Goal: Information Seeking & Learning: Learn about a topic

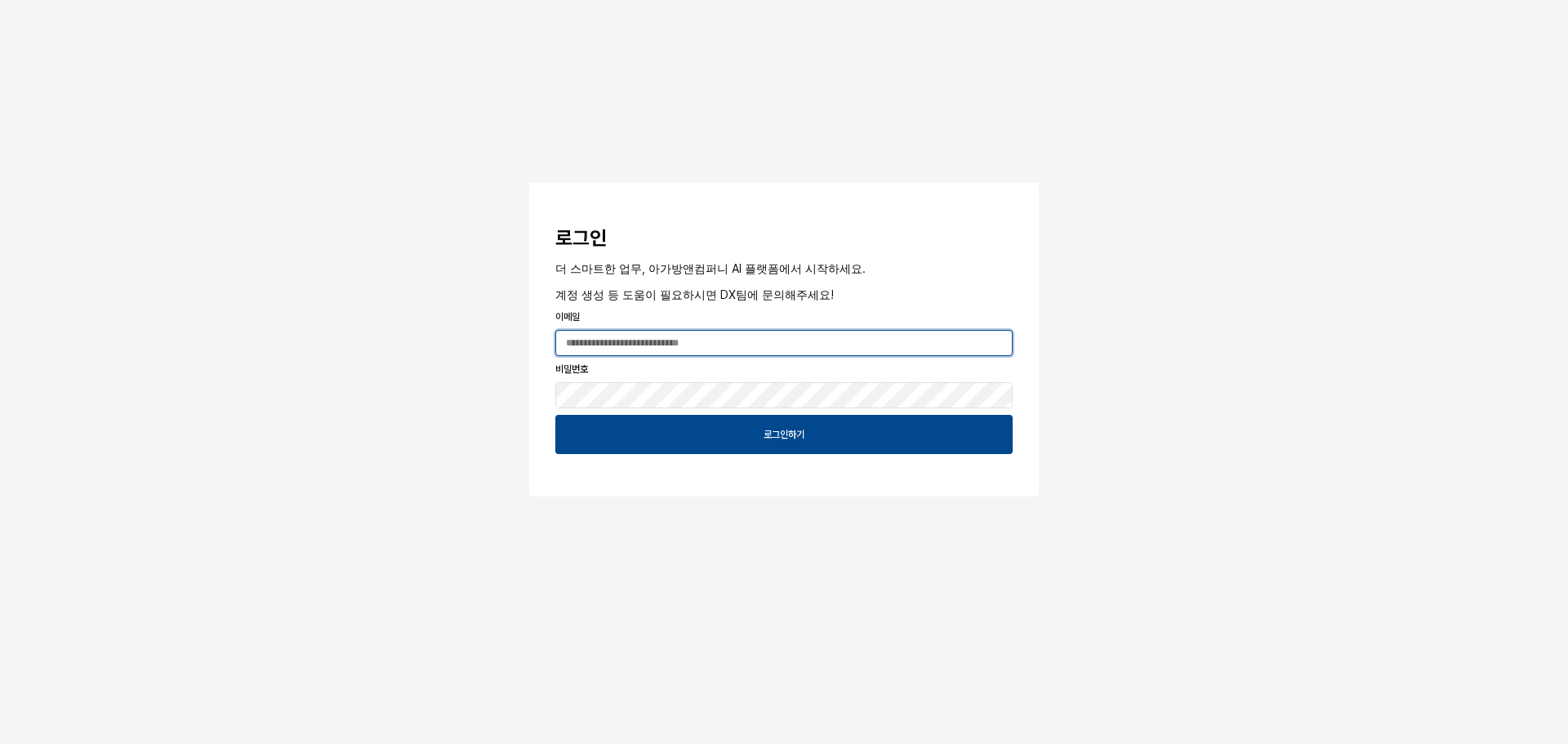
click at [667, 347] on input "App Frame" at bounding box center [784, 343] width 456 height 25
type input "**********"
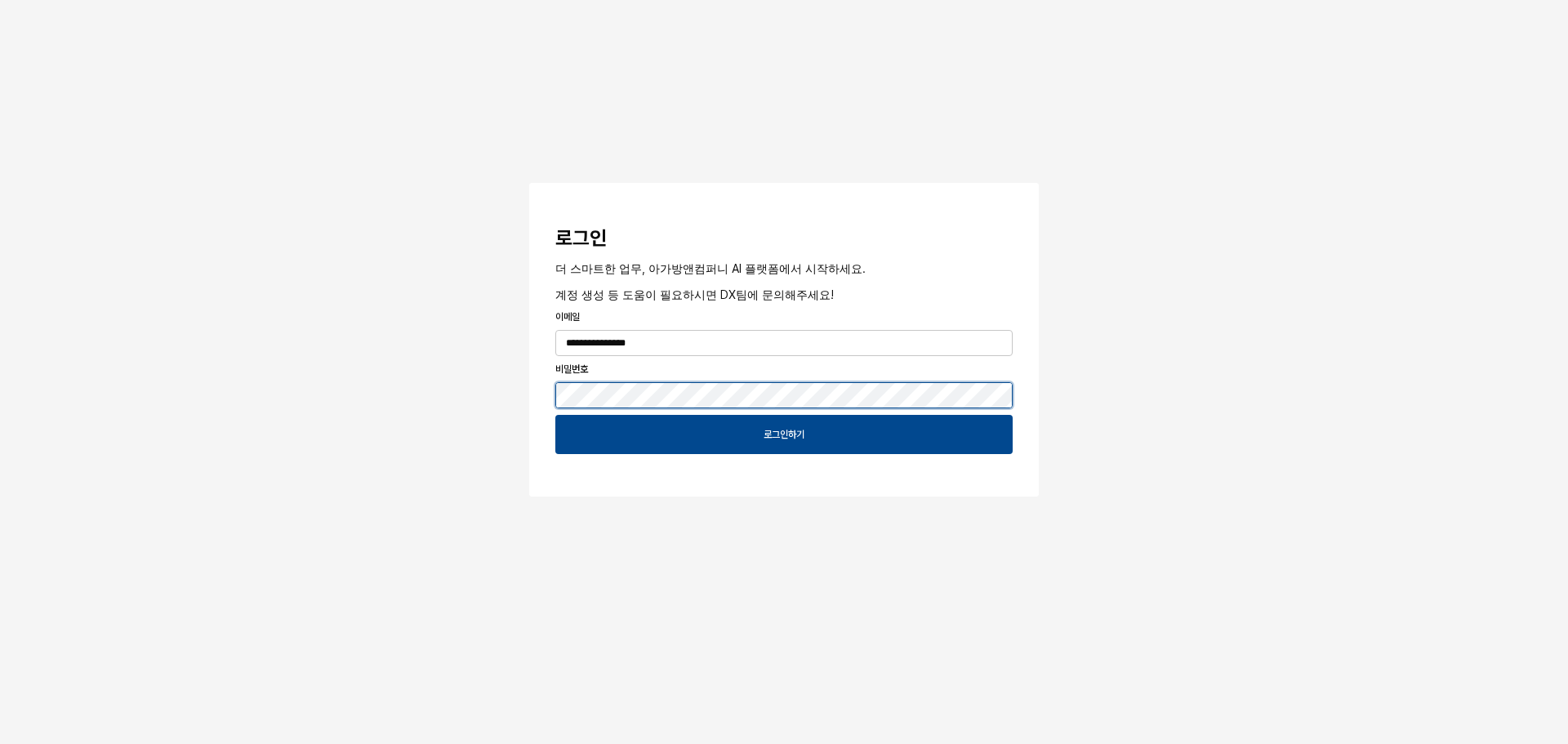
click at [529, 183] on button "App Frame" at bounding box center [535, 185] width 13 height 5
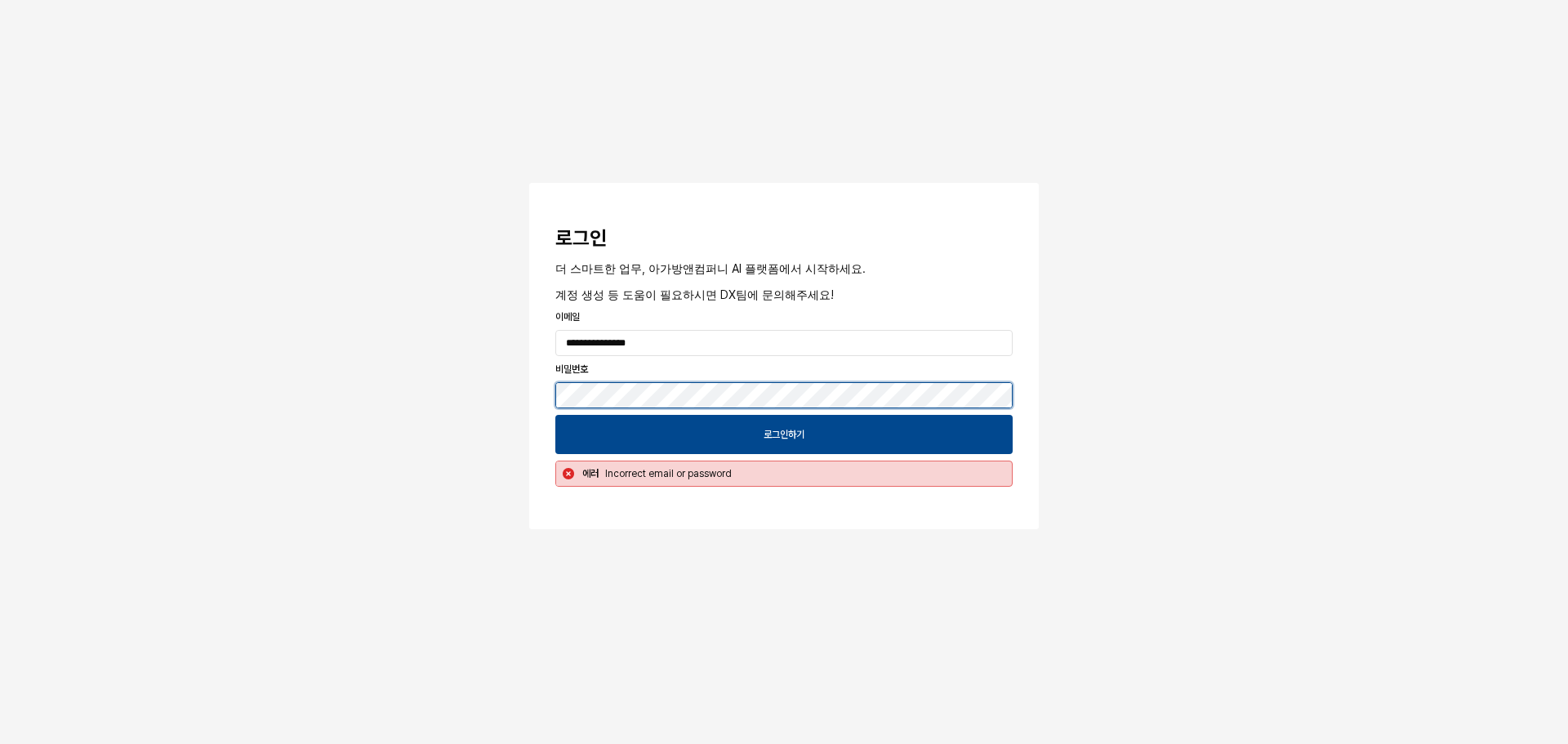
click at [529, 183] on button "App Frame" at bounding box center [535, 185] width 13 height 5
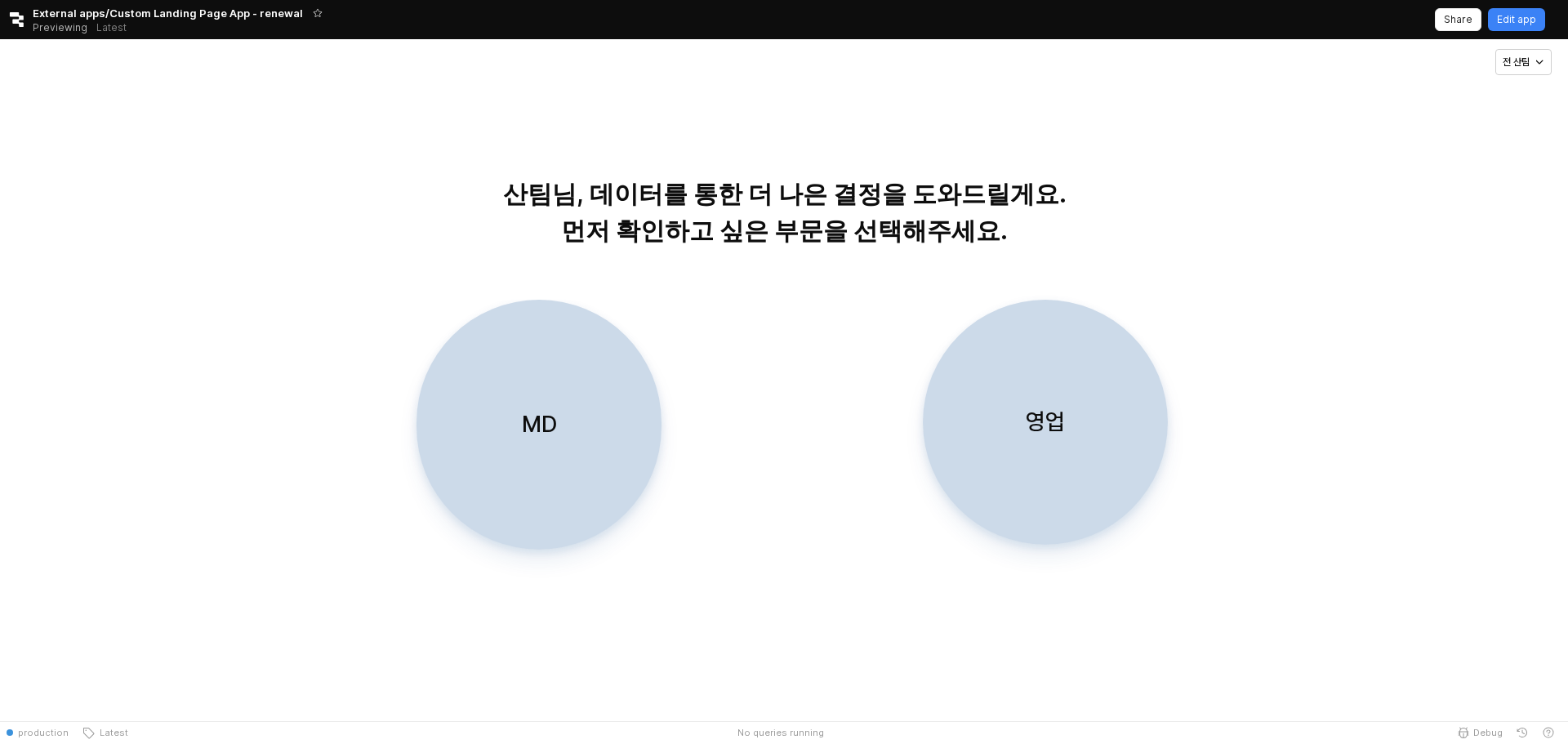
click at [1025, 450] on div "영업" at bounding box center [1045, 422] width 231 height 244
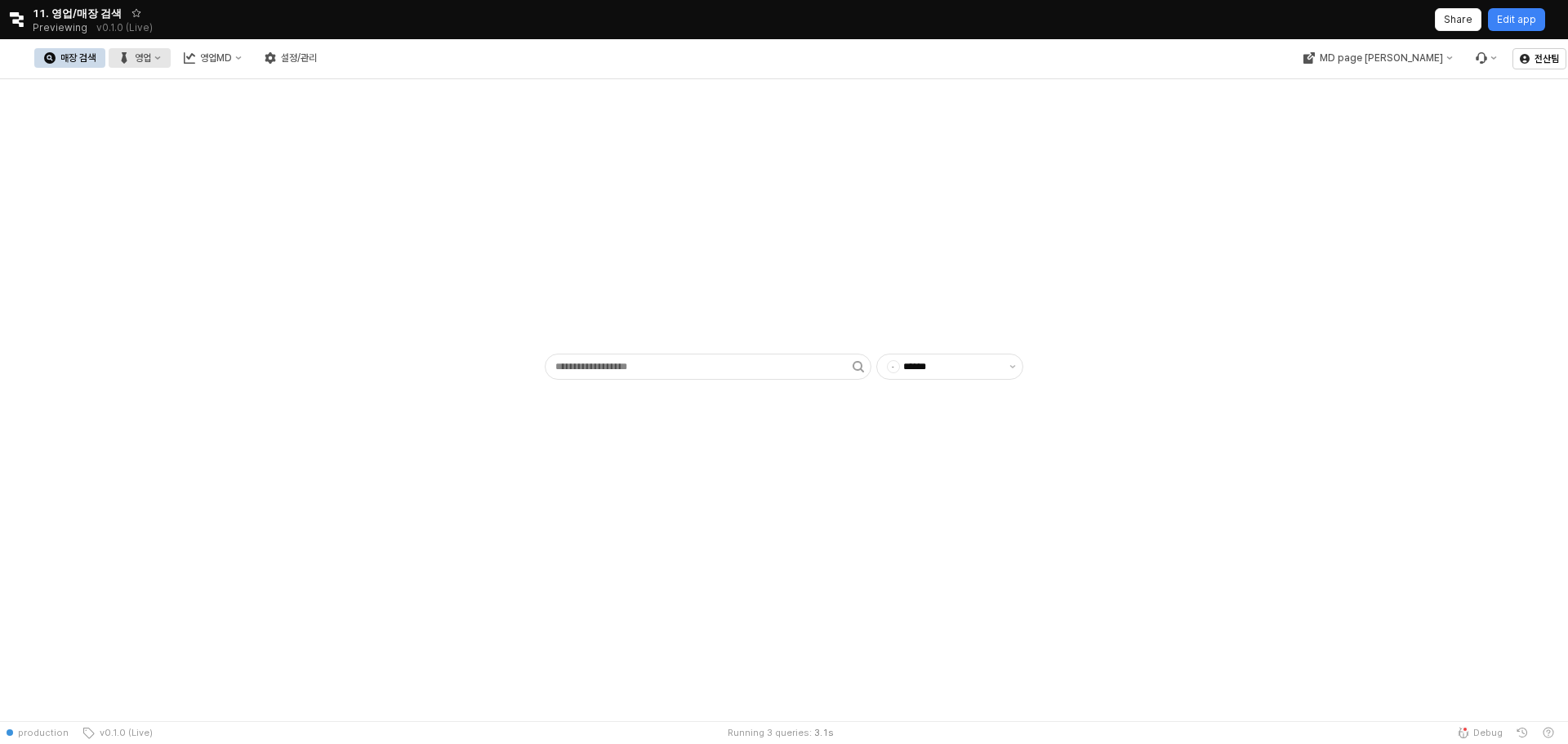
click at [151, 56] on div "영업" at bounding box center [143, 57] width 16 height 11
click at [310, 84] on div "목표매출 달성현황" at bounding box center [321, 88] width 87 height 13
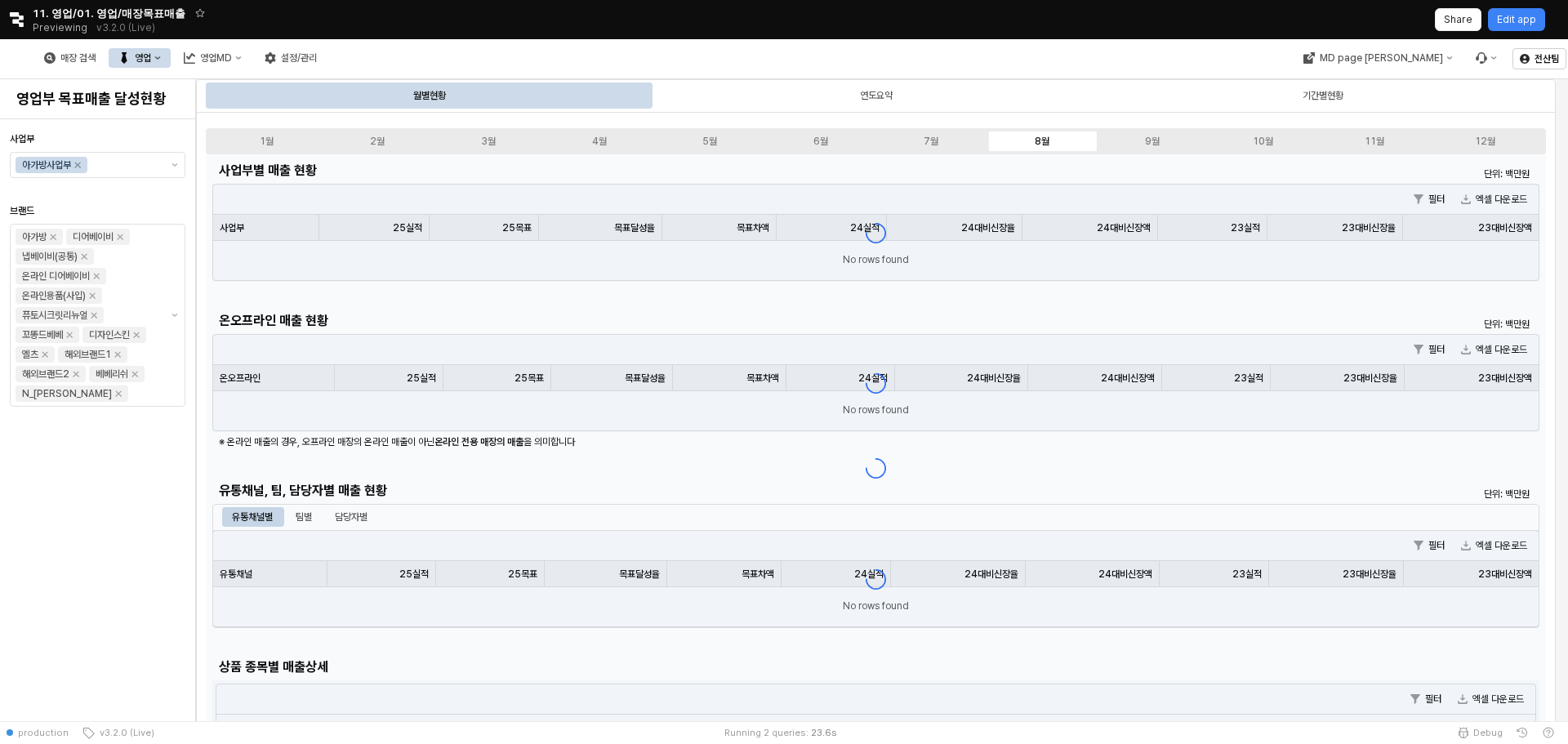
click at [778, 56] on div "매장 검색 영업 영업MD 설정/관리" at bounding box center [664, 58] width 1327 height 34
click at [779, 56] on div "매장 검색 영업 영업MD 설정/관리" at bounding box center [664, 58] width 1327 height 34
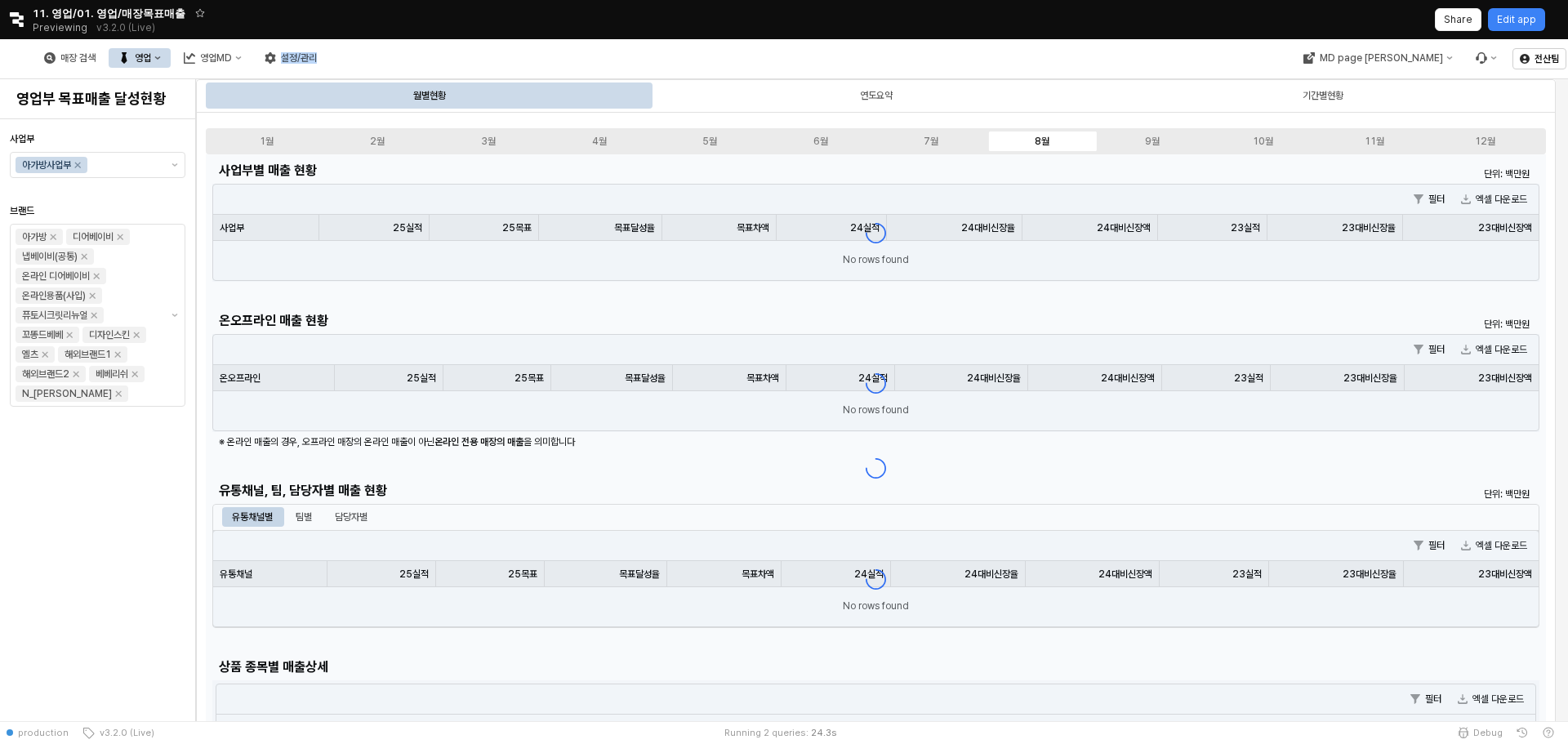
click at [779, 56] on div "매장 검색 영업 영업MD 설정/관리" at bounding box center [664, 58] width 1327 height 34
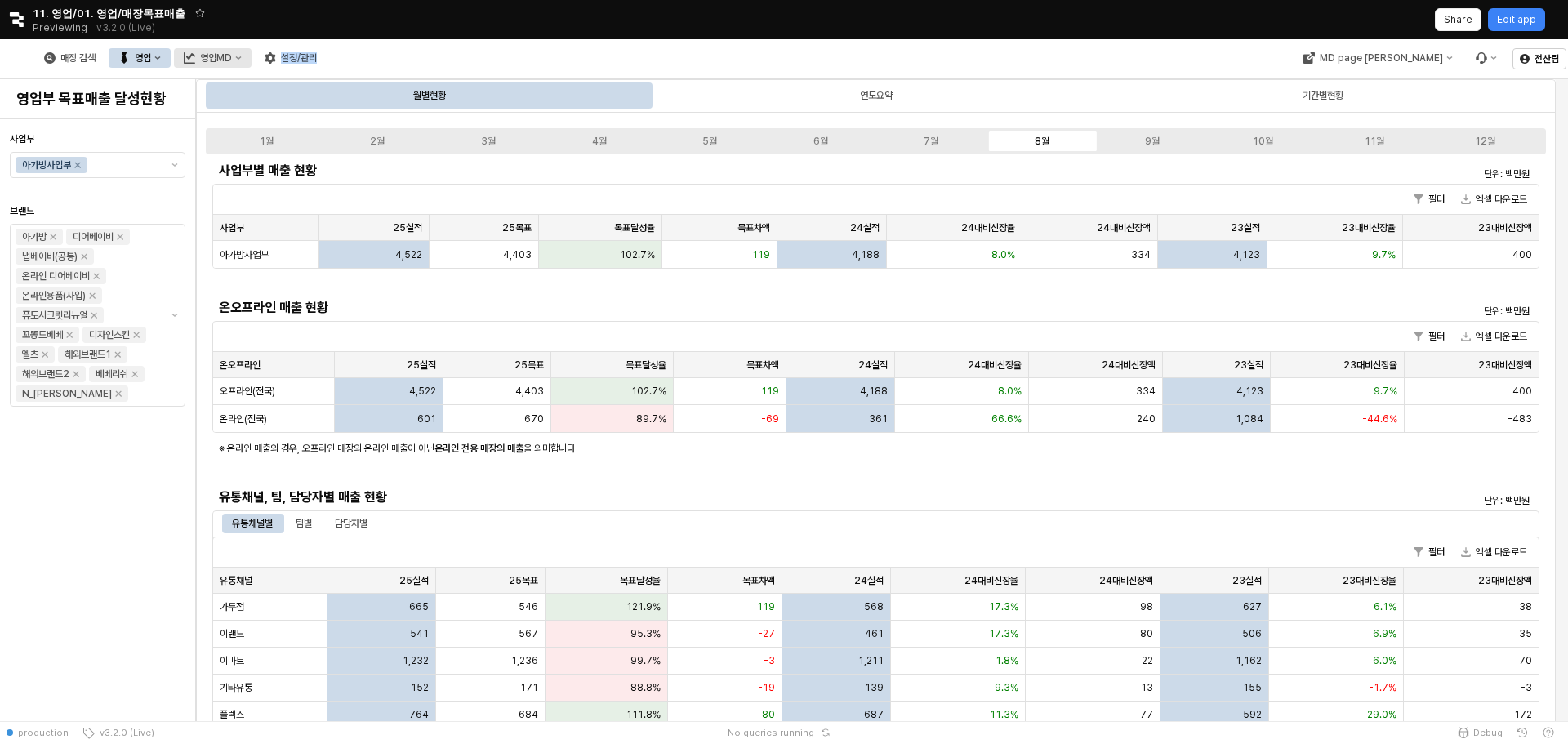
click at [232, 53] on div "영업MD" at bounding box center [216, 57] width 32 height 11
click at [784, 343] on div "필터 엑셀 다운로드" at bounding box center [876, 337] width 1325 height 30
click at [151, 59] on div "영업" at bounding box center [143, 57] width 16 height 11
click at [311, 115] on div "매장상세 현황" at bounding box center [321, 116] width 87 height 13
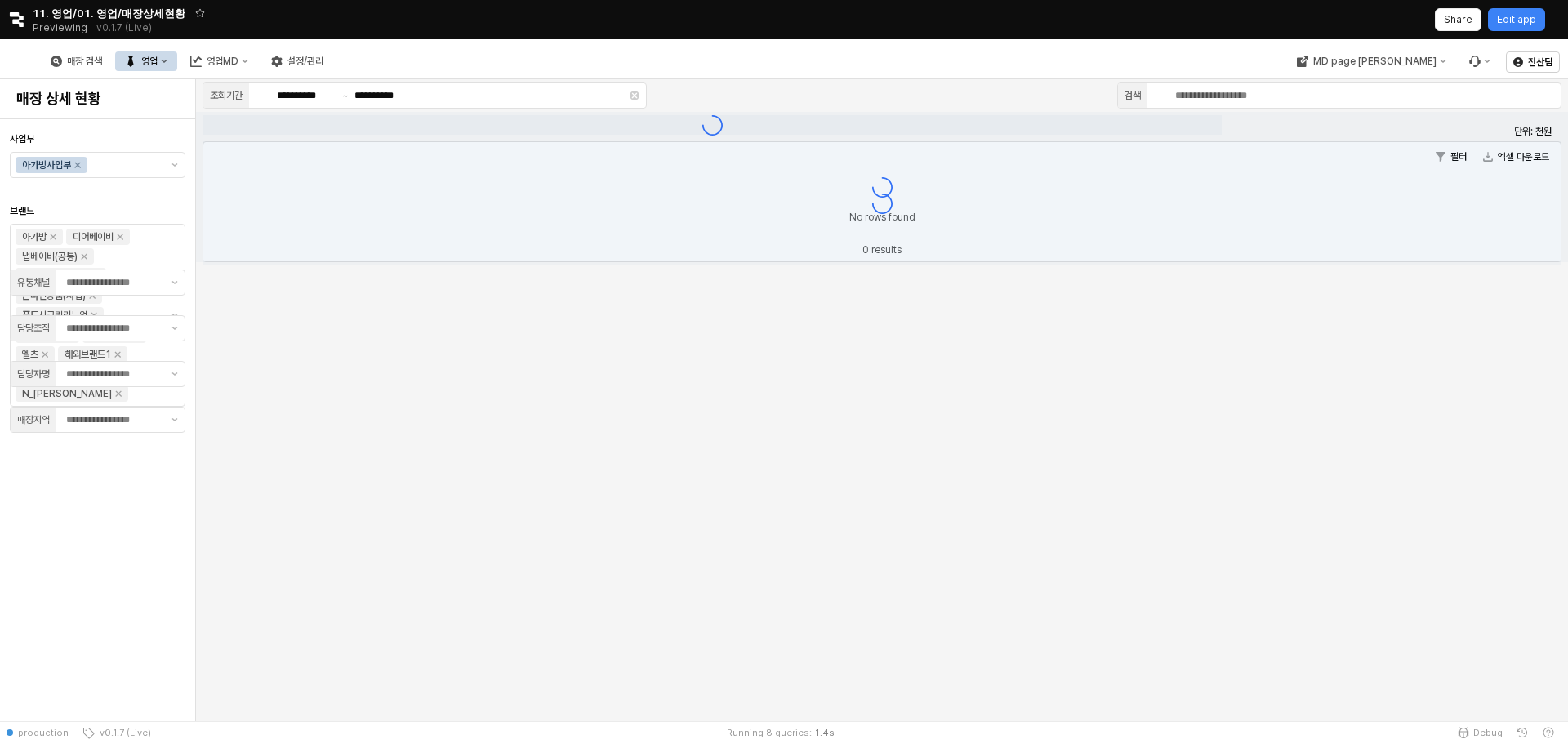
type input "**"
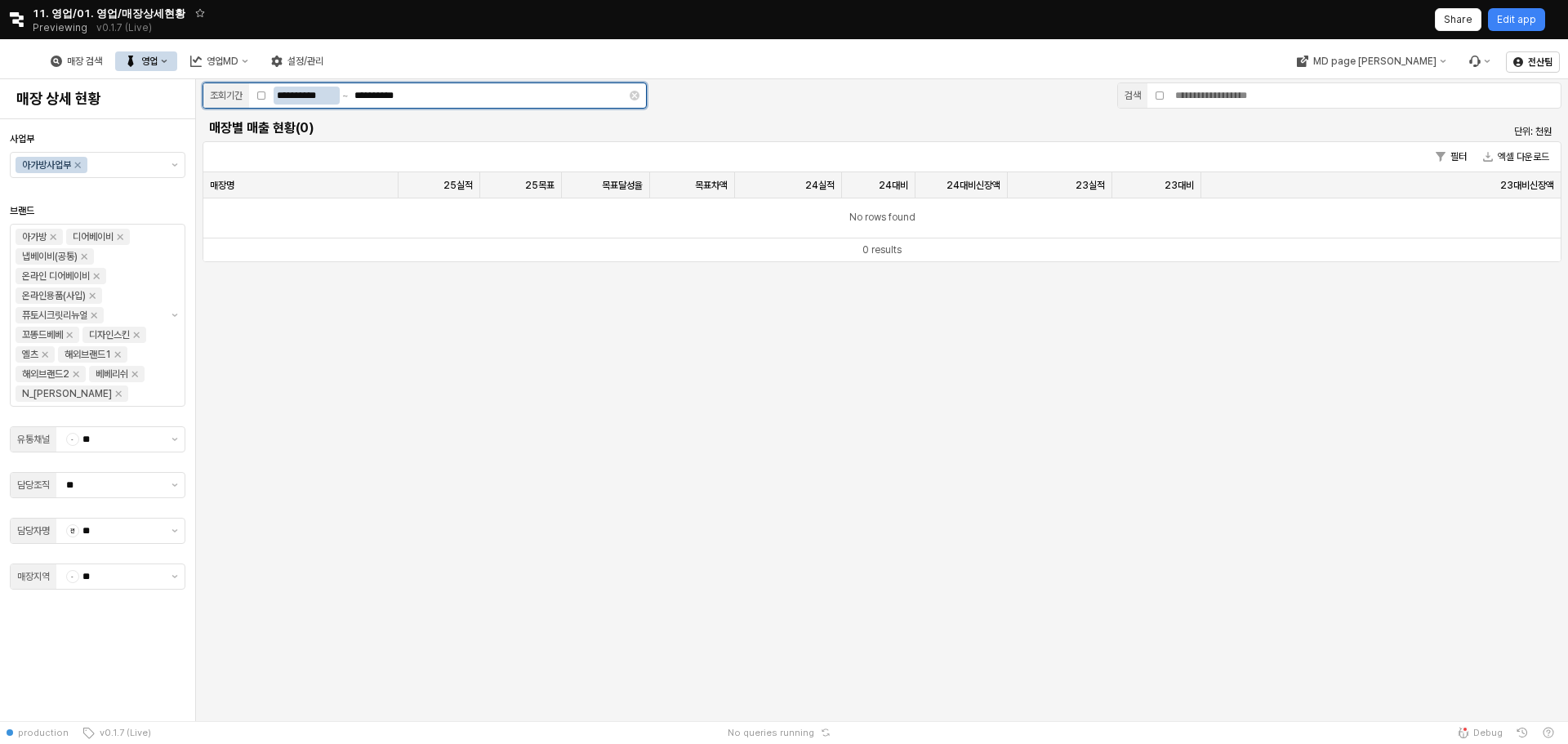
click at [479, 97] on div "**********" at bounding box center [448, 96] width 349 height 18
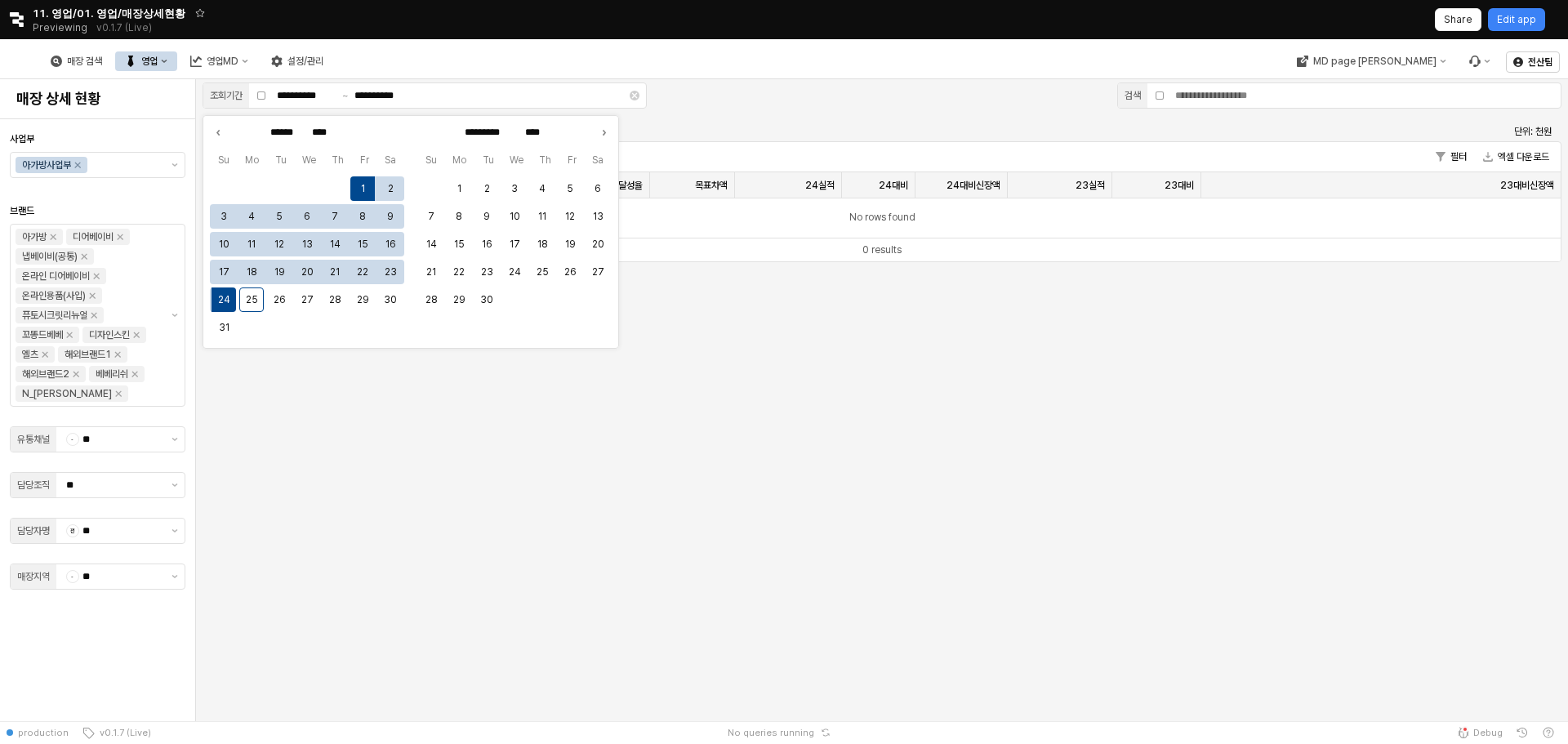
click at [979, 65] on div "매장 검색 영업 영업MD 설정/관리" at bounding box center [664, 61] width 1313 height 34
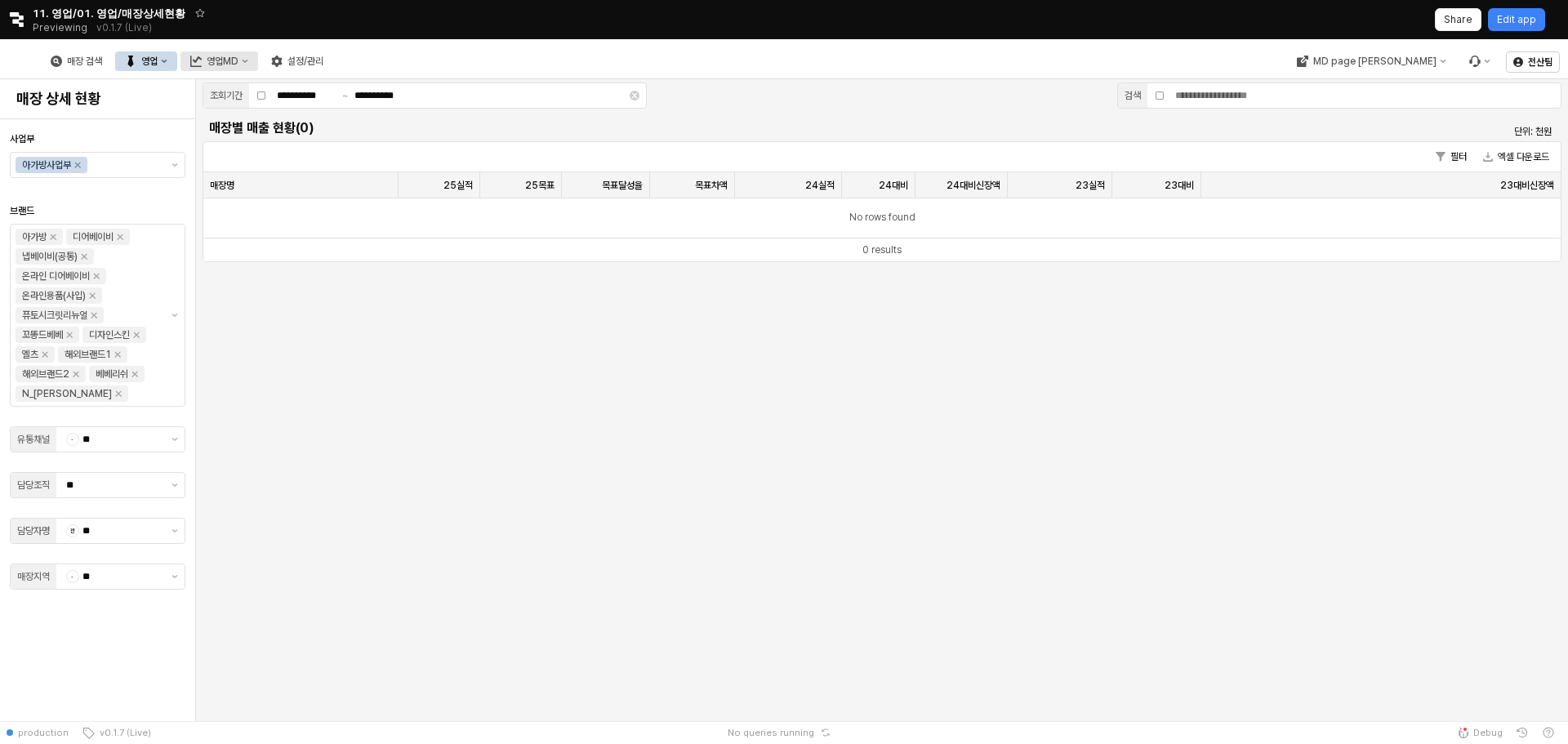
click at [239, 61] on div "영업MD" at bounding box center [223, 61] width 32 height 11
click at [402, 172] on div "정상 매출현황" at bounding box center [394, 175] width 87 height 13
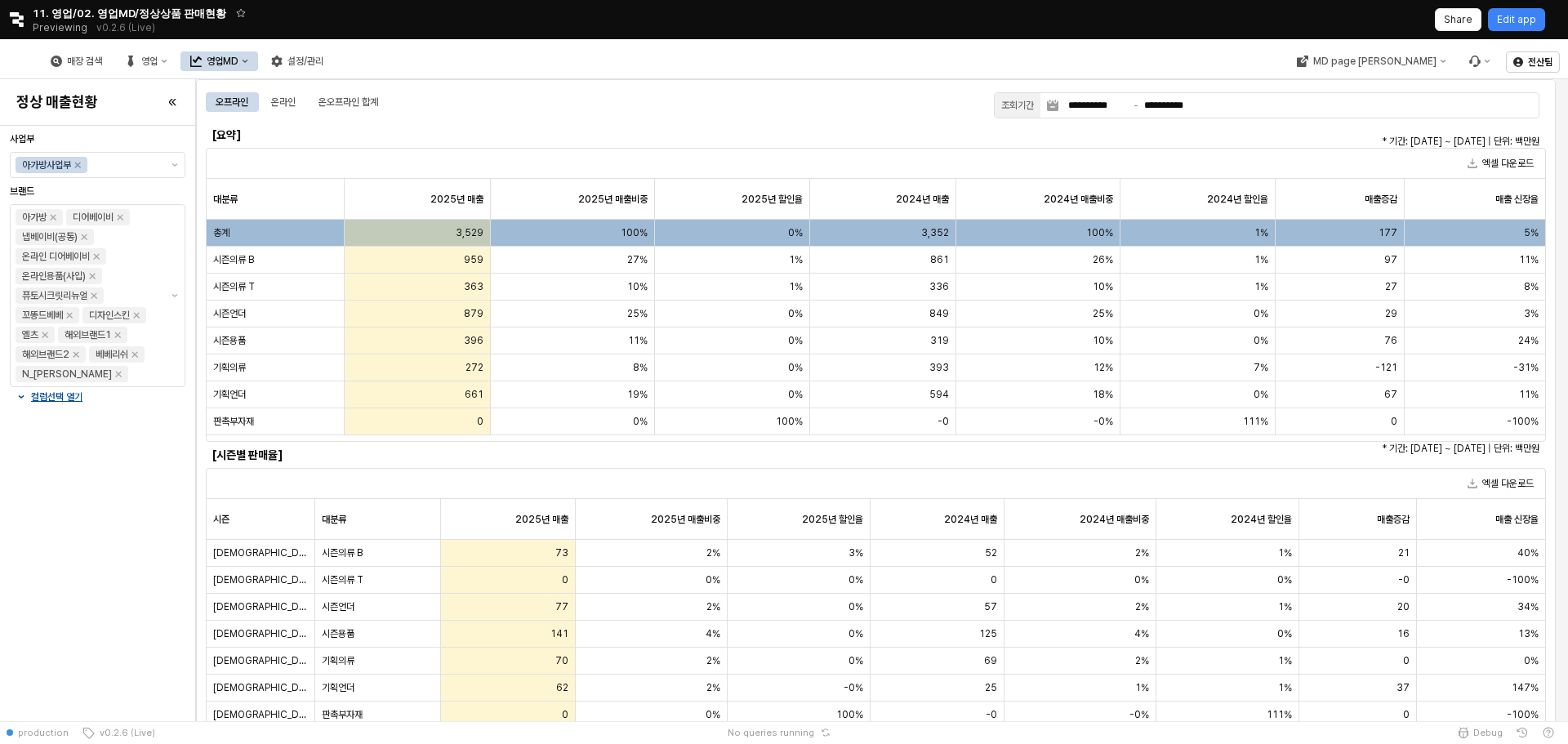
click at [259, 456] on h6 "[시즌별 판매율]" at bounding box center [373, 454] width 321 height 15
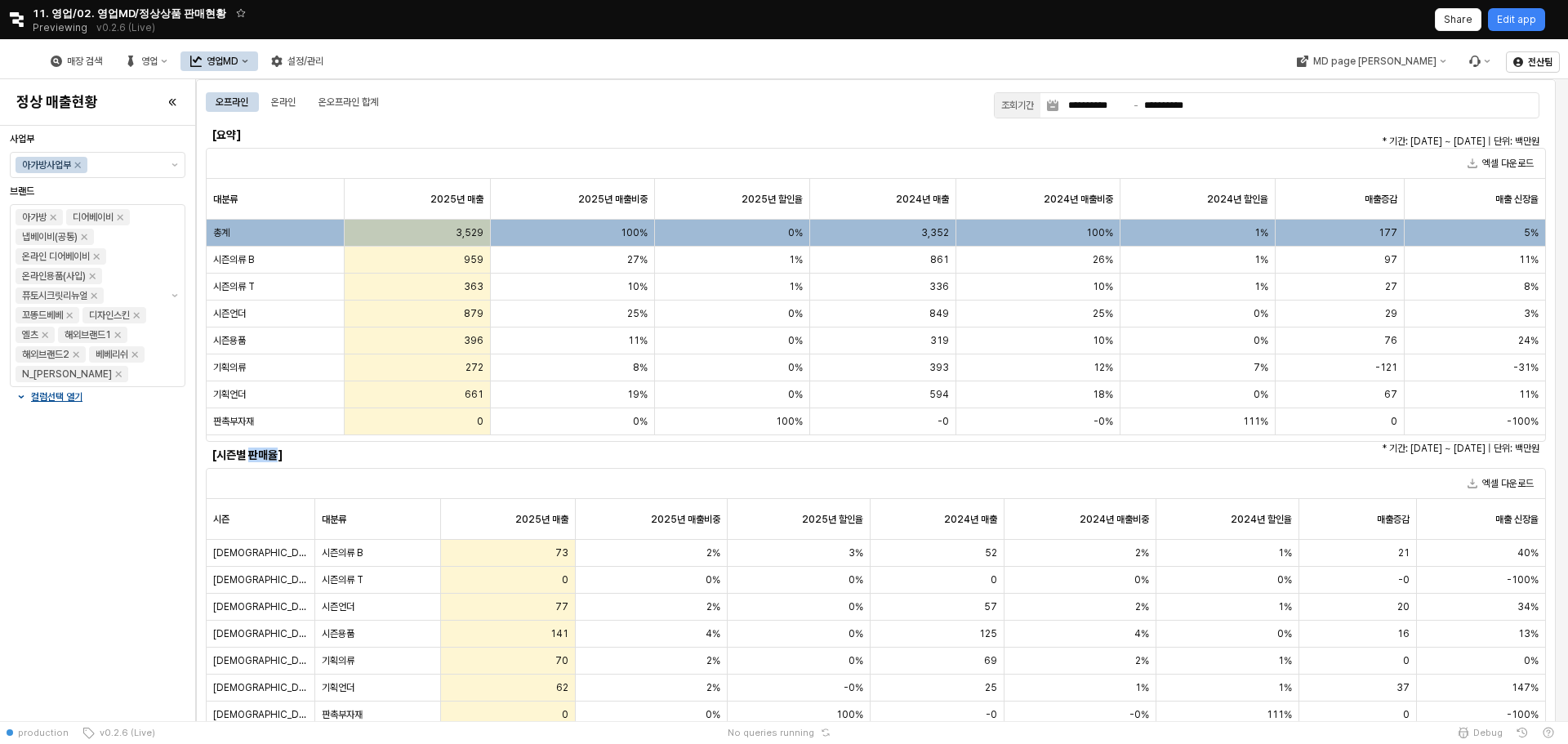
click at [259, 456] on h6 "[시즌별 판매율]" at bounding box center [373, 454] width 321 height 15
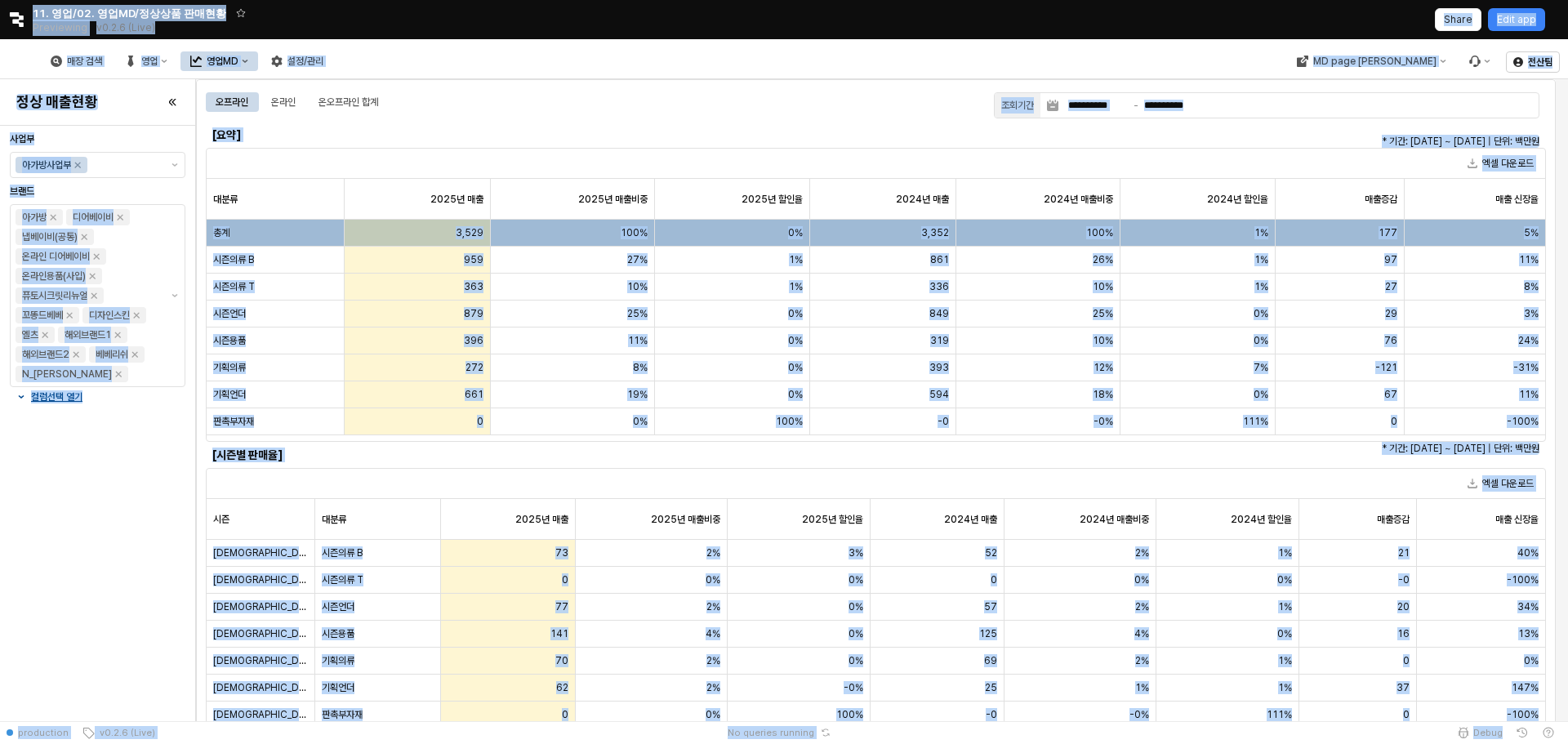
click at [312, 456] on h6 "[시즌별 판매율]" at bounding box center [373, 454] width 321 height 15
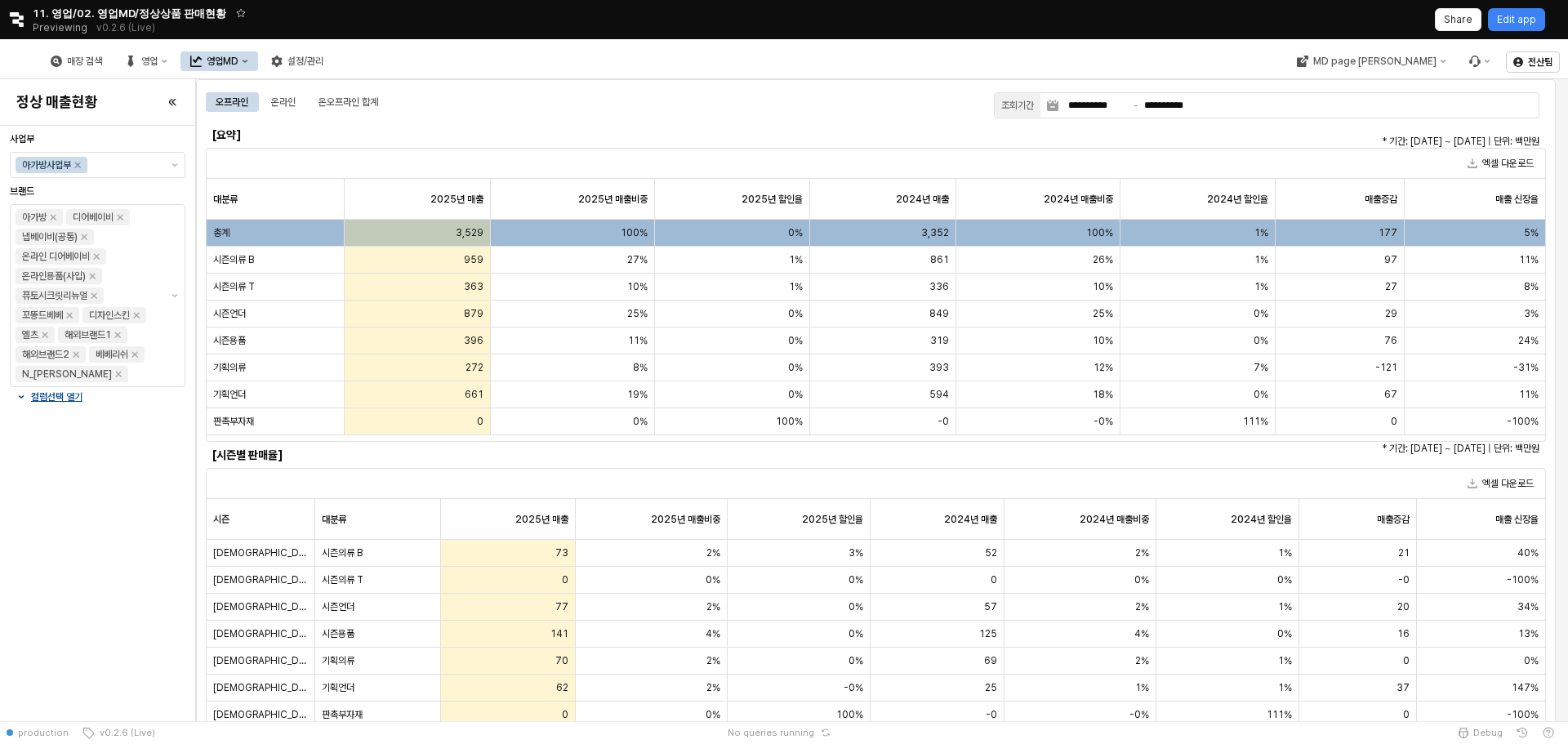
click at [312, 456] on h6 "[시즌별 판매율]" at bounding box center [373, 454] width 321 height 15
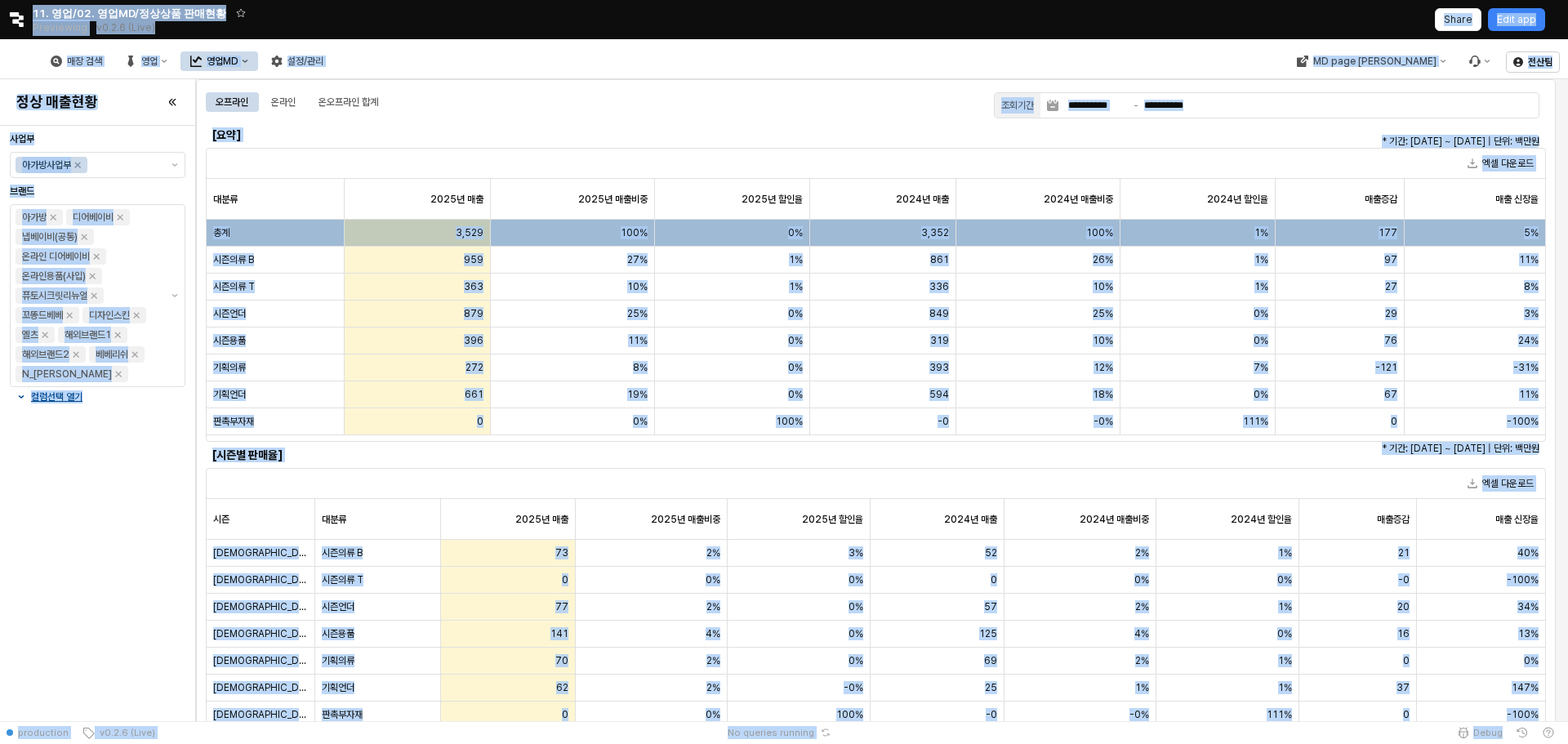
click at [312, 456] on h6 "[시즌별 판매율]" at bounding box center [373, 454] width 321 height 15
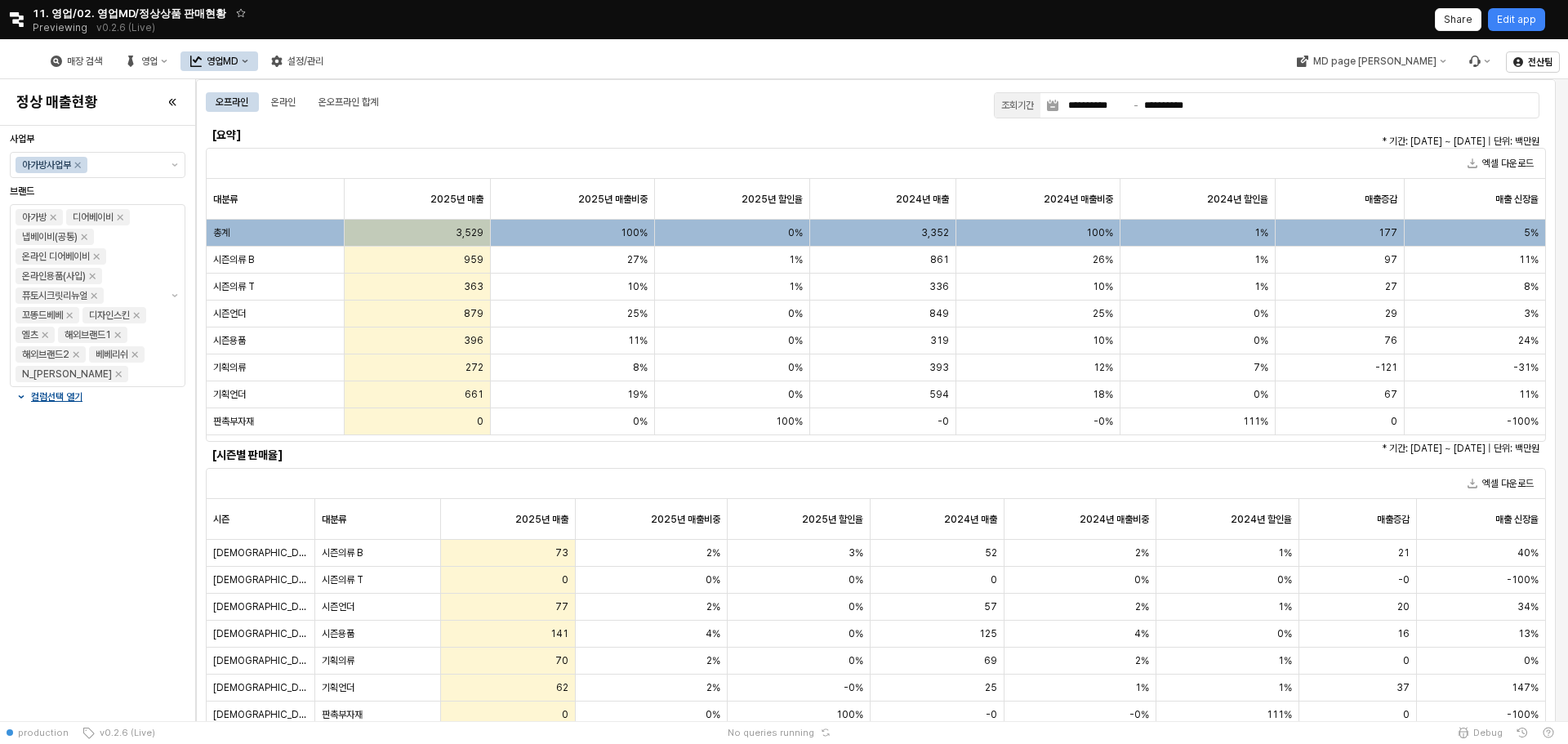
click at [312, 456] on h6 "[시즌별 판매율]" at bounding box center [373, 454] width 321 height 15
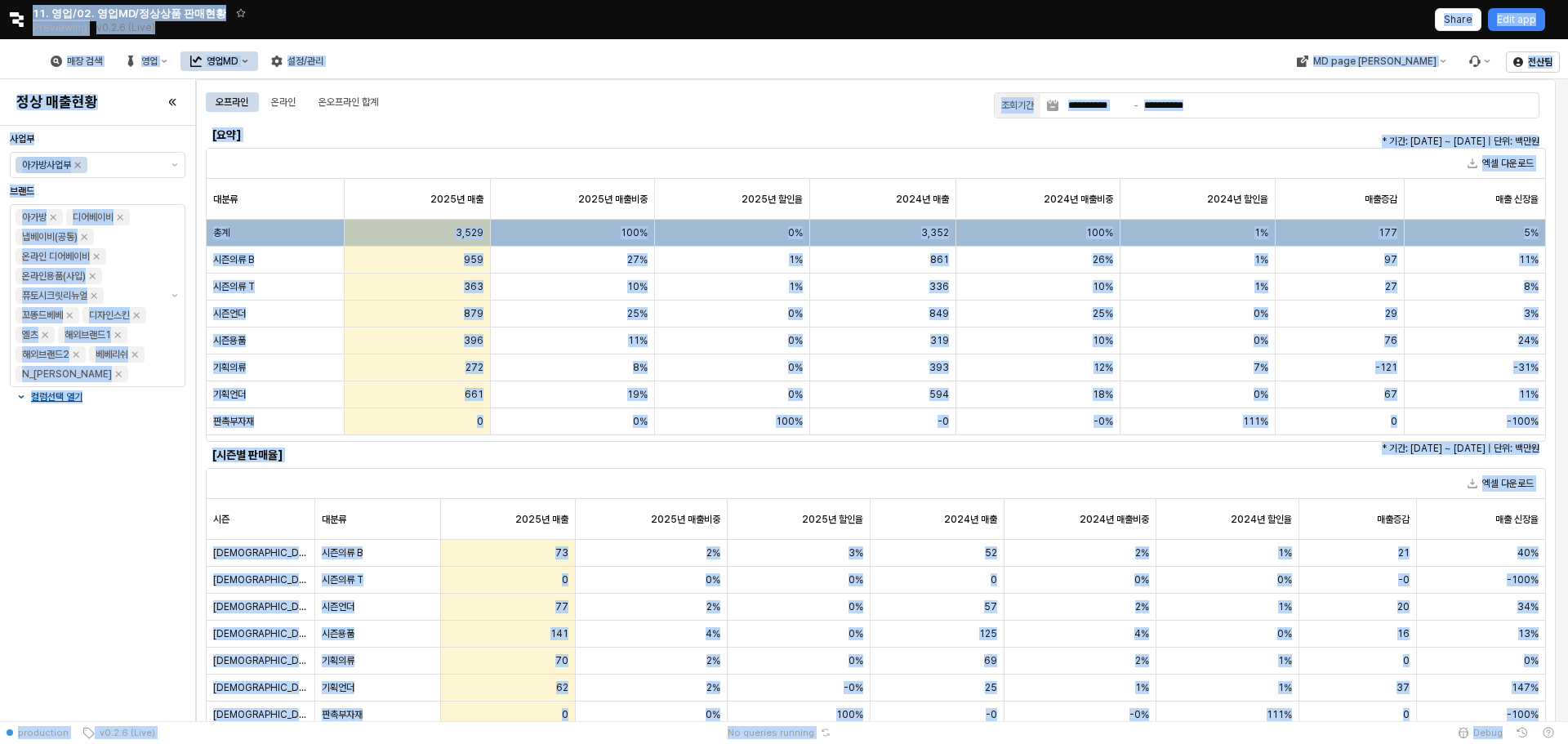
click at [312, 456] on h6 "[시즌별 판매율]" at bounding box center [373, 454] width 321 height 15
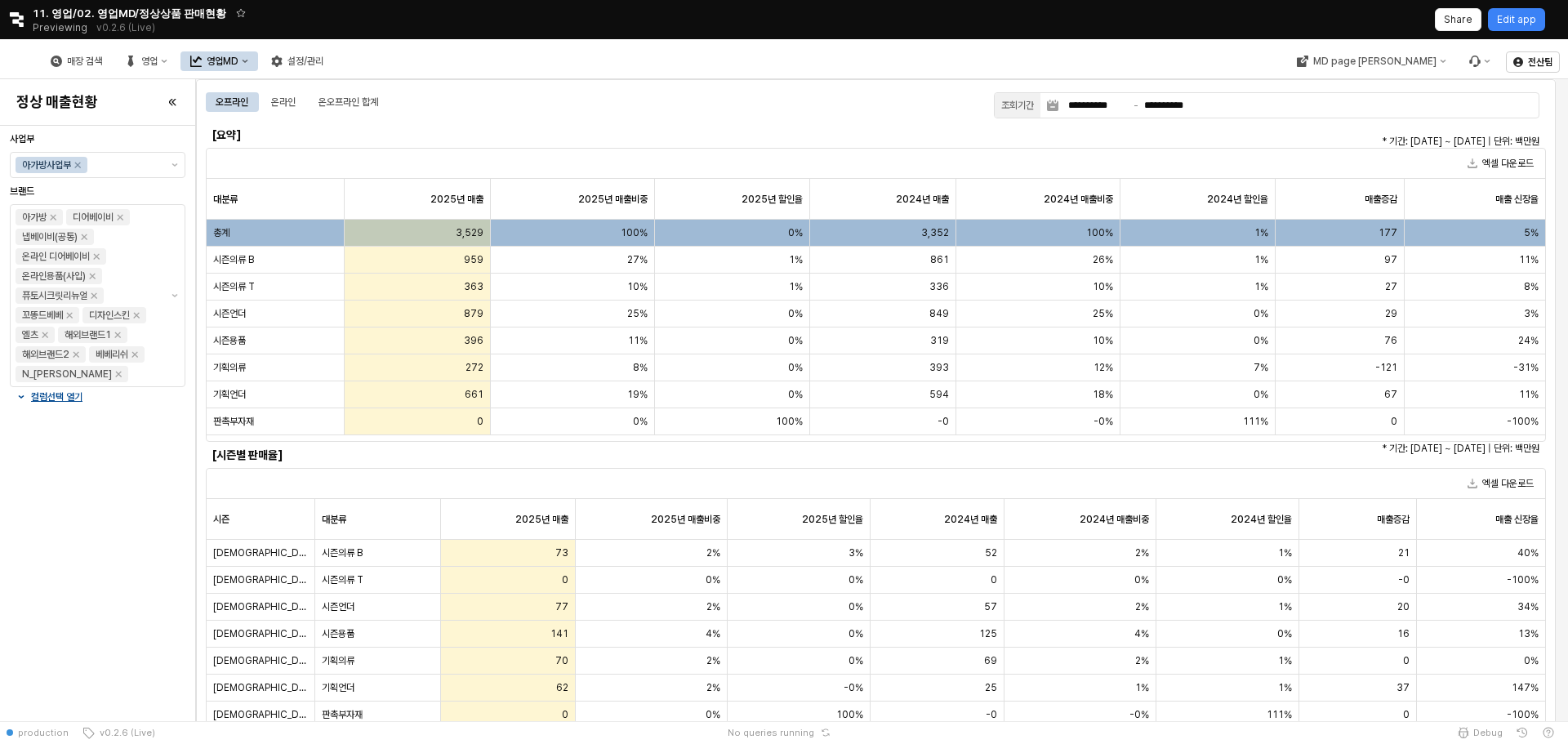
click at [312, 456] on h6 "[시즌별 판매율]" at bounding box center [373, 454] width 321 height 15
click at [524, 142] on h6 "[요약]" at bounding box center [373, 135] width 321 height 15
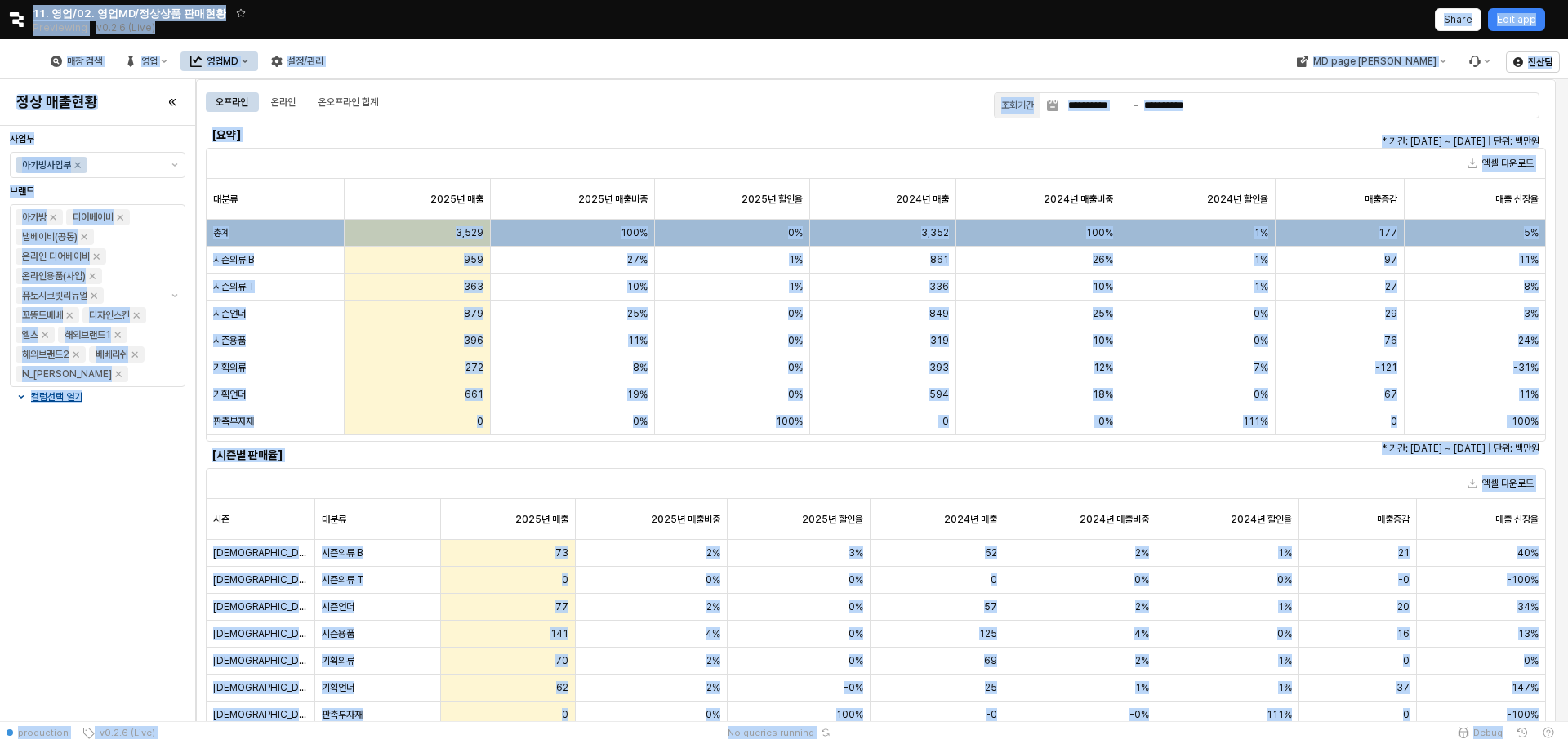
click at [524, 142] on h6 "[요약]" at bounding box center [373, 135] width 321 height 15
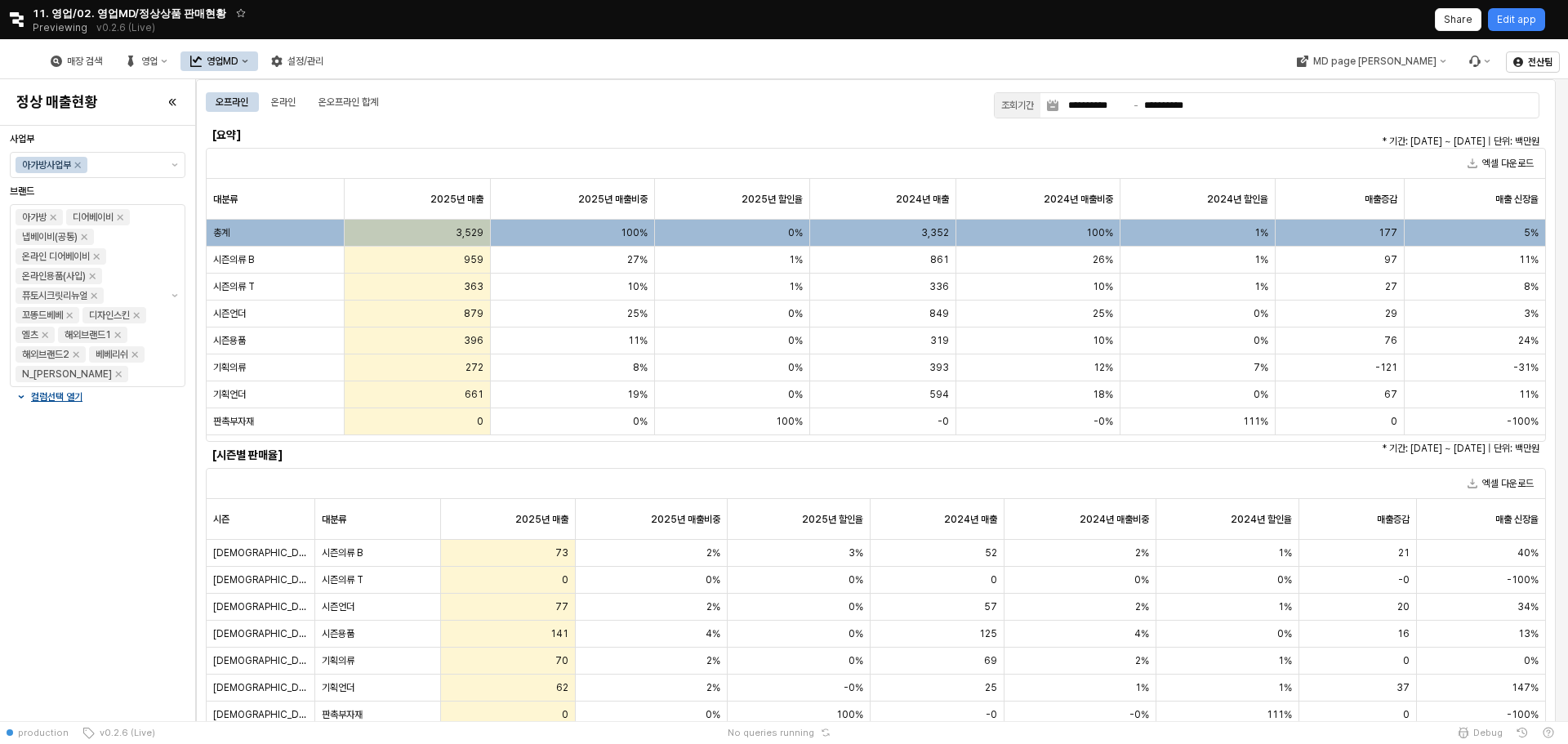
click at [524, 142] on h6 "[요약]" at bounding box center [373, 135] width 321 height 15
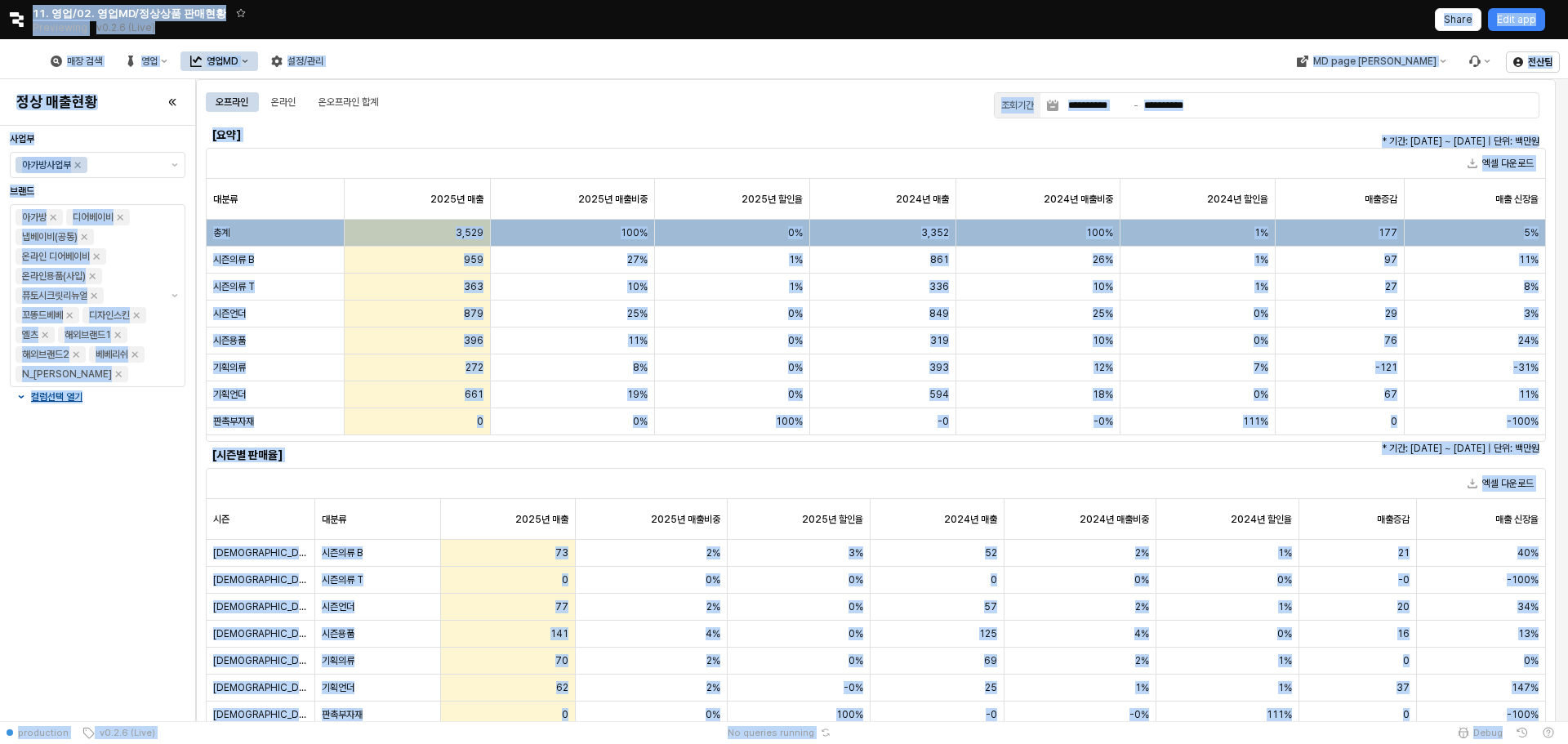
click at [524, 142] on h6 "[요약]" at bounding box center [373, 135] width 321 height 15
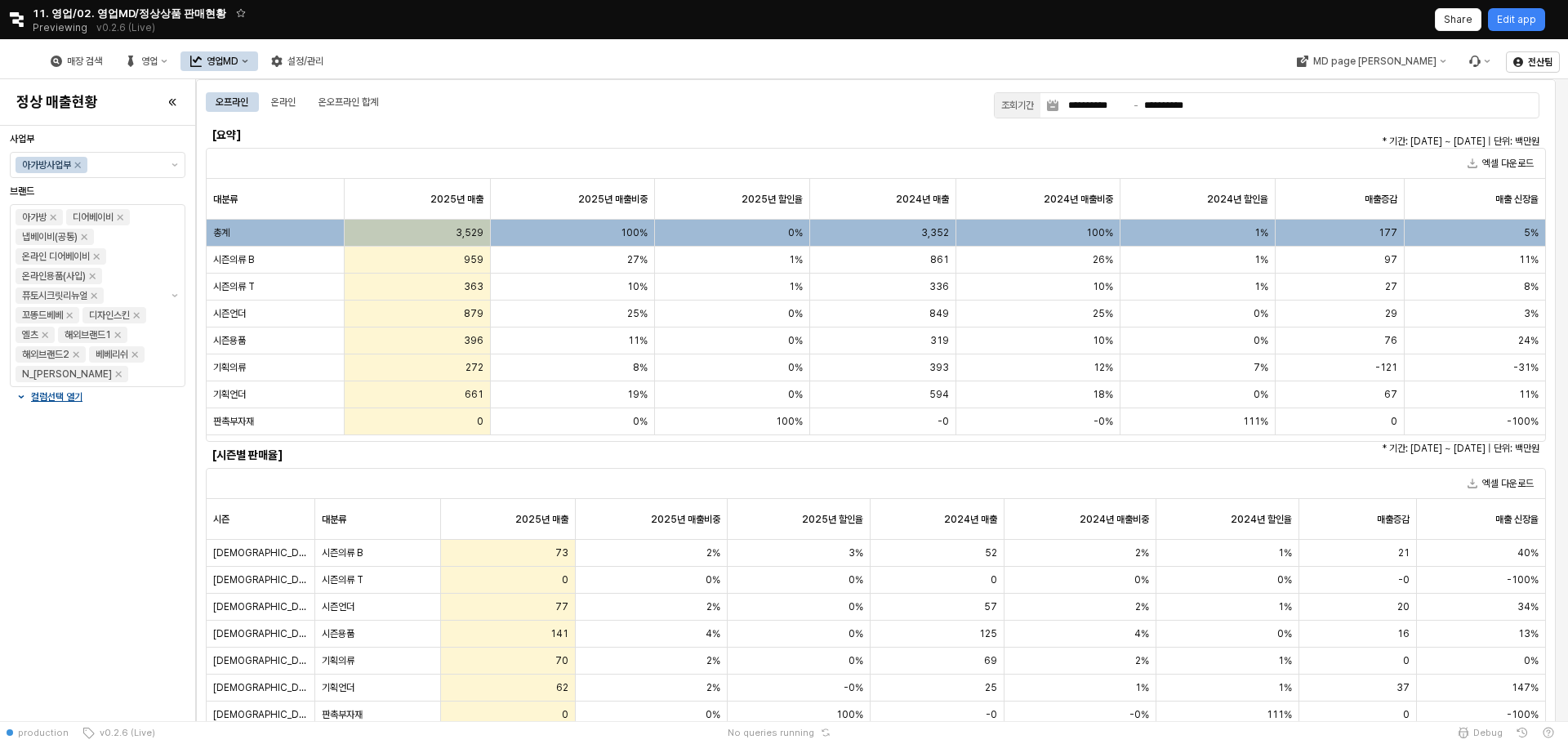
click at [524, 142] on h6 "[요약]" at bounding box center [373, 135] width 321 height 15
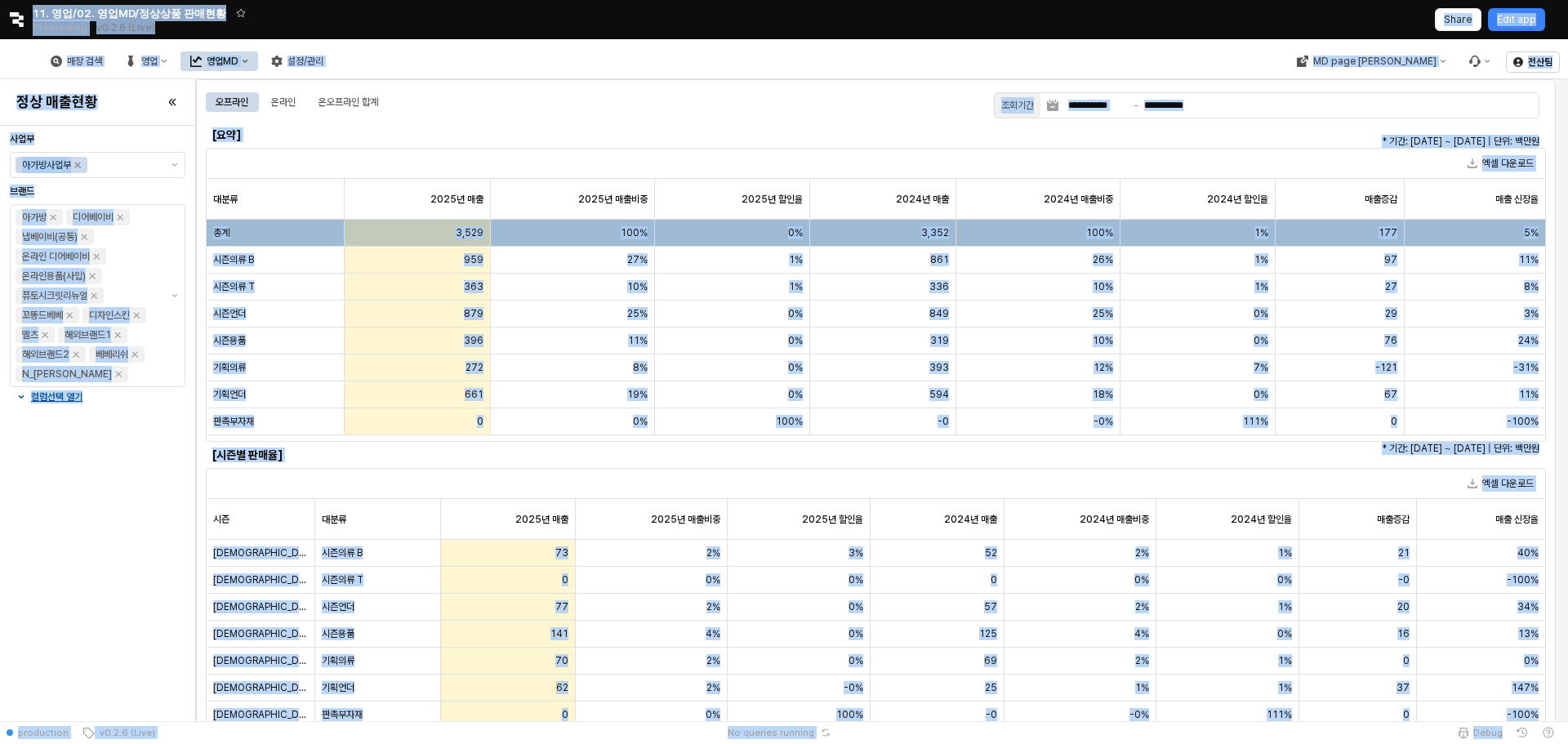
click at [524, 142] on h6 "[요약]" at bounding box center [373, 135] width 321 height 15
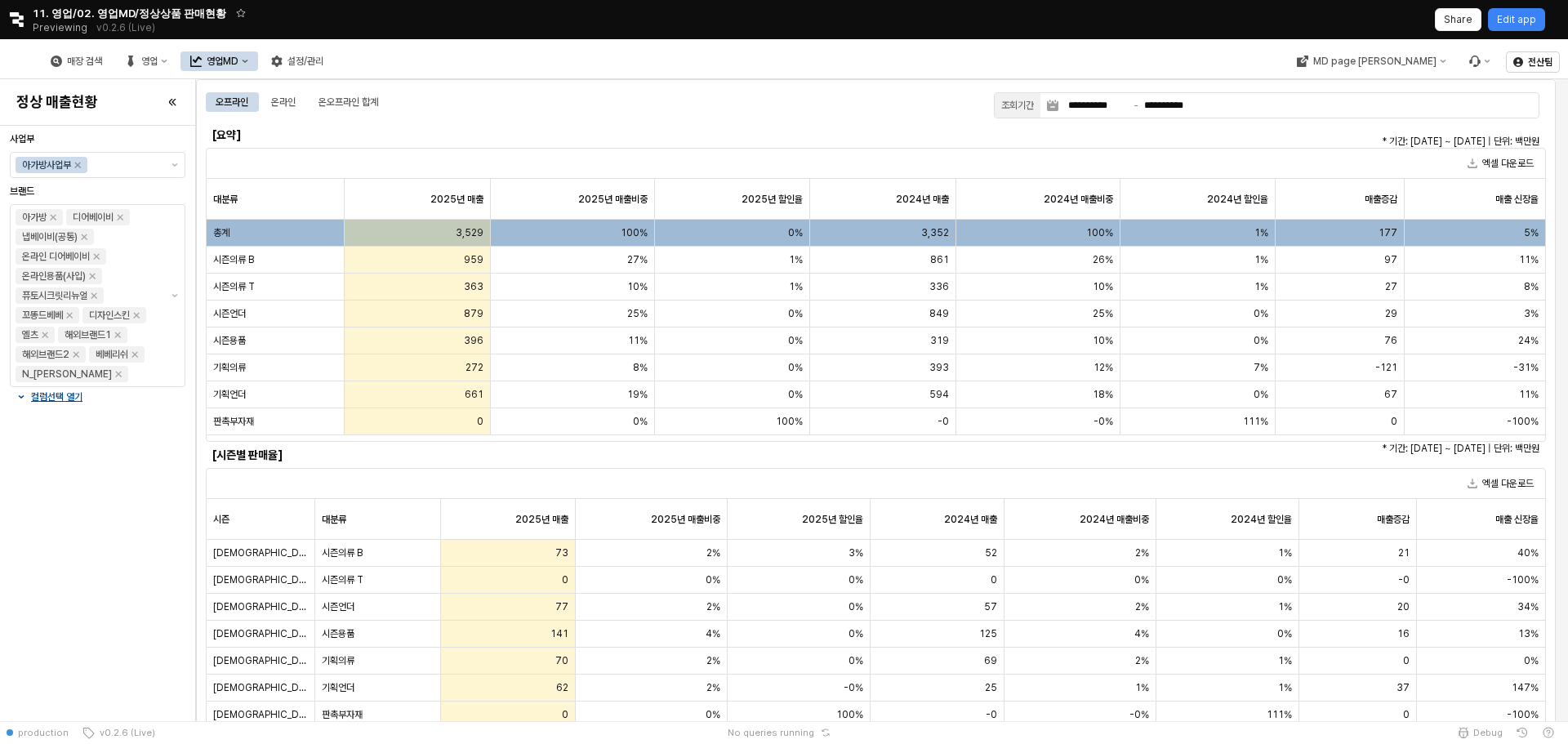
click at [524, 142] on h6 "[요약]" at bounding box center [373, 135] width 321 height 15
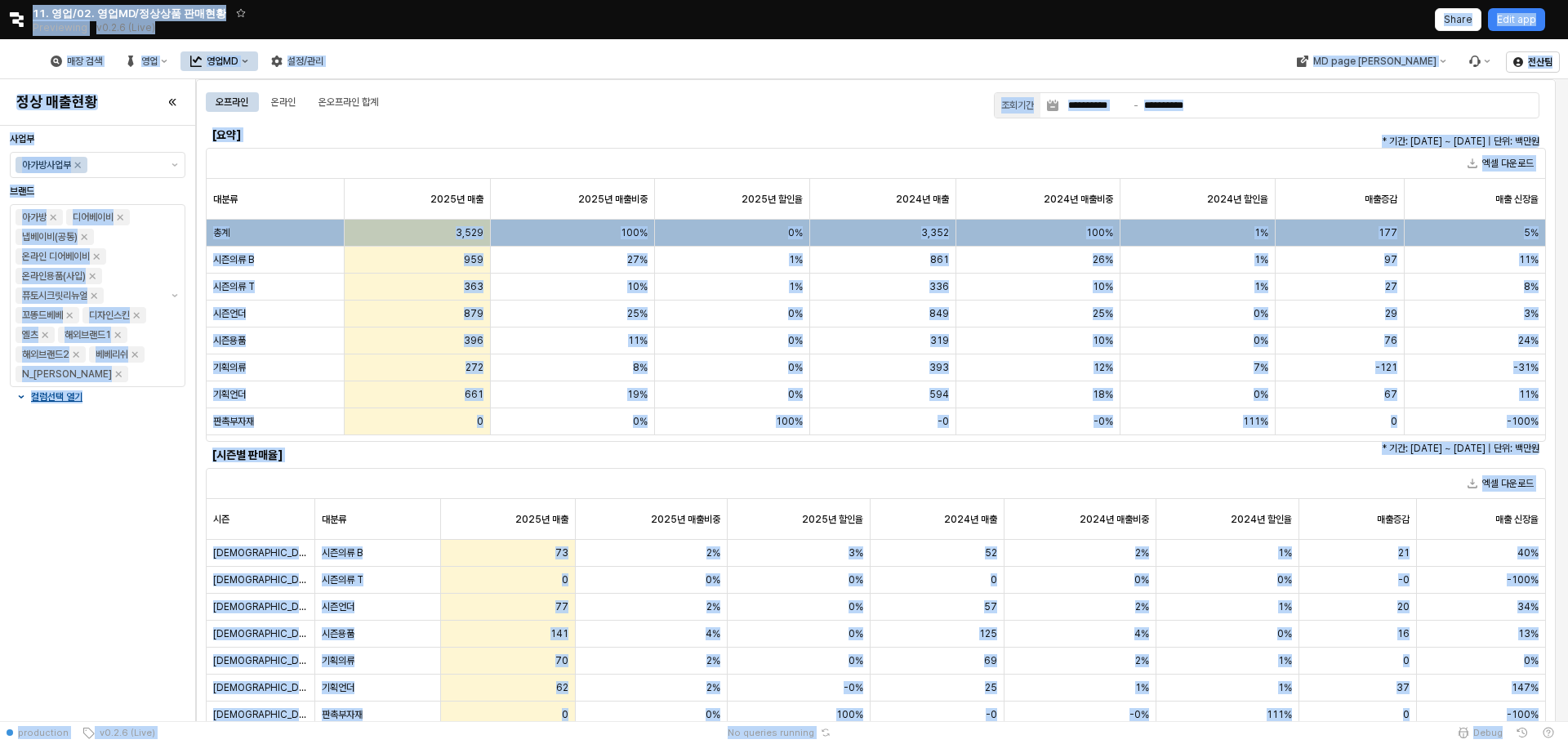
click at [524, 142] on h6 "[요약]" at bounding box center [373, 135] width 321 height 15
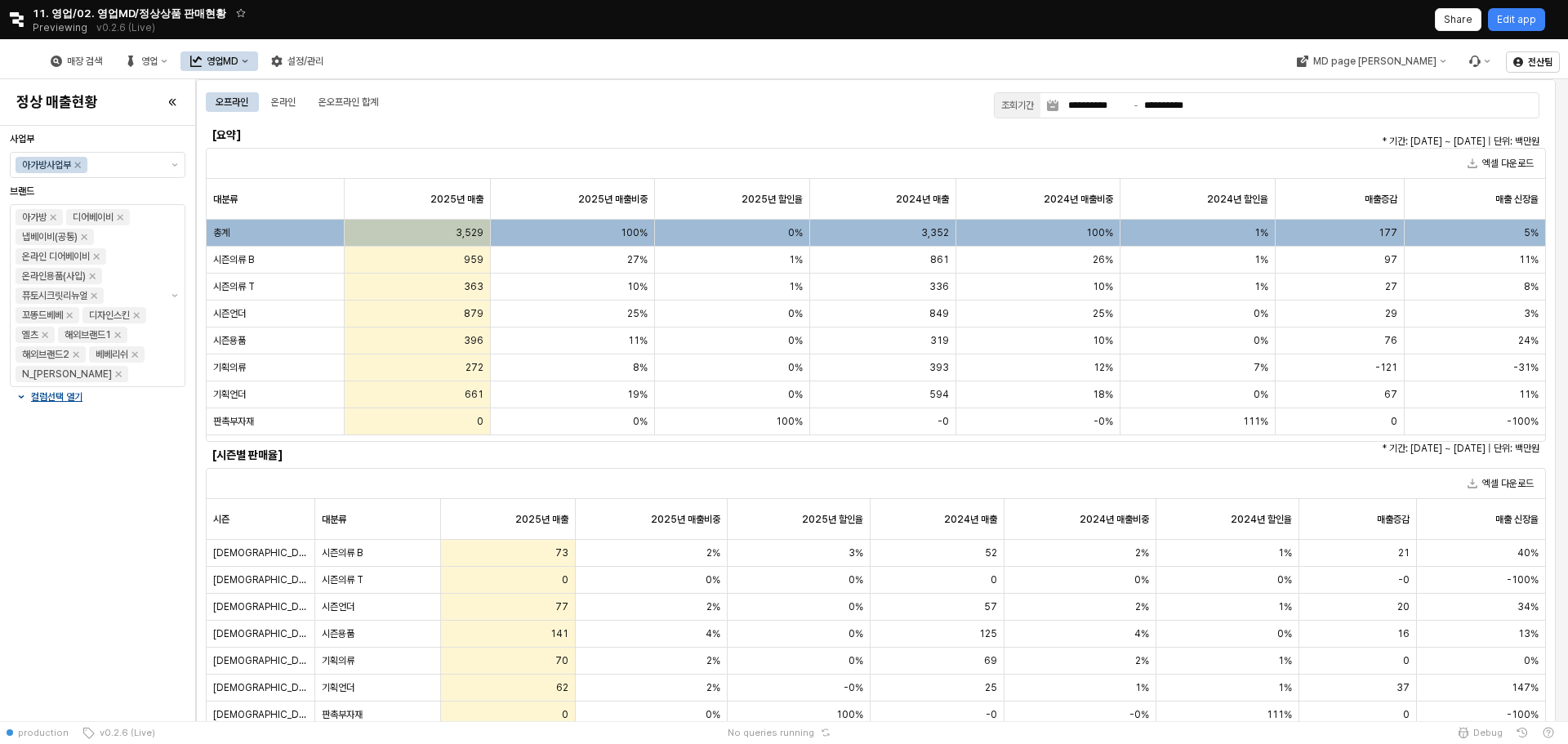
click at [524, 142] on h6 "[요약]" at bounding box center [373, 135] width 321 height 15
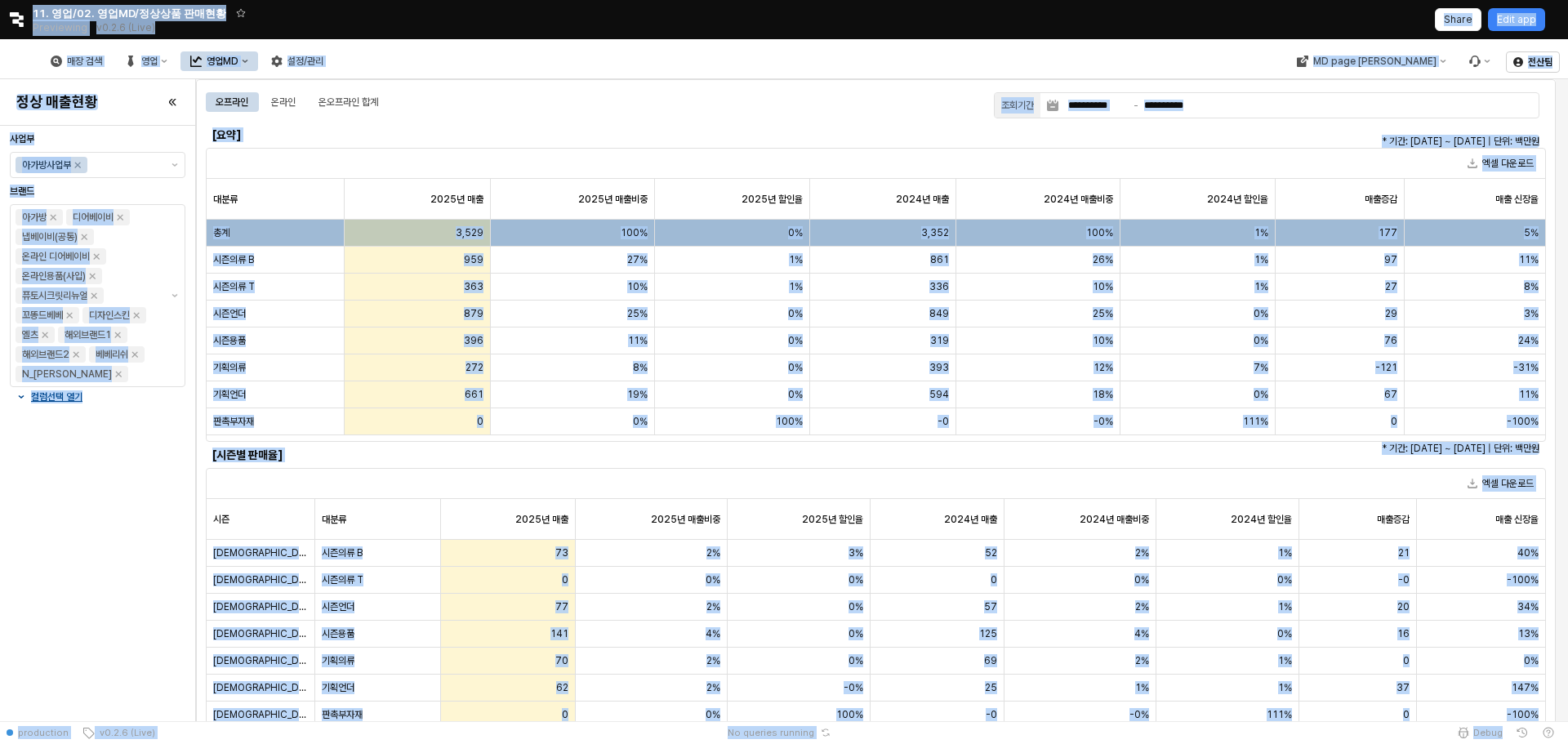
click at [524, 142] on h6 "[요약]" at bounding box center [373, 135] width 321 height 15
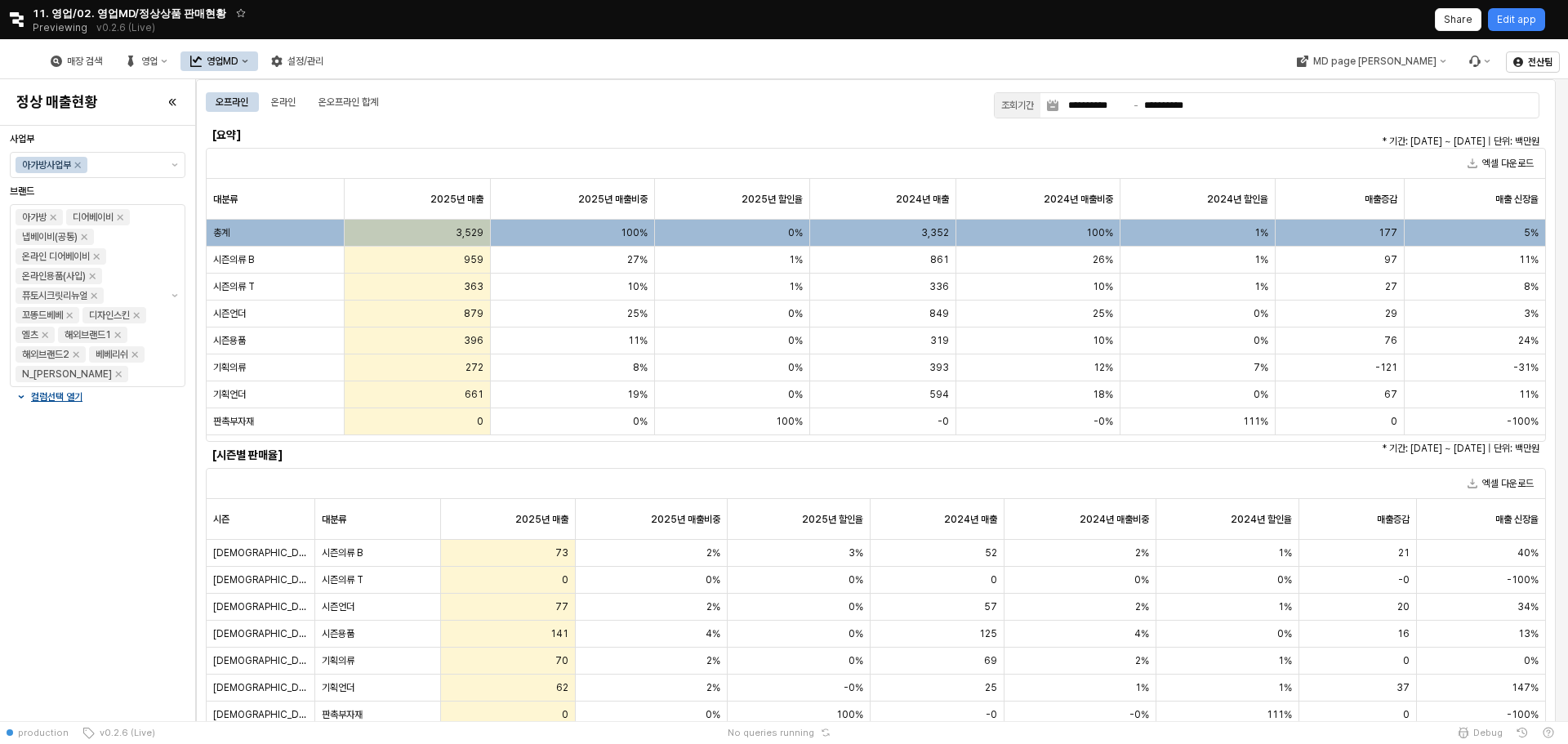
click at [524, 142] on h6 "[요약]" at bounding box center [373, 135] width 321 height 15
click at [866, 104] on div "오프라인 온라인 온오프라인 합계" at bounding box center [593, 102] width 775 height 20
click at [788, 107] on div "오프라인 온라인 온오프라인 합계" at bounding box center [593, 102] width 775 height 20
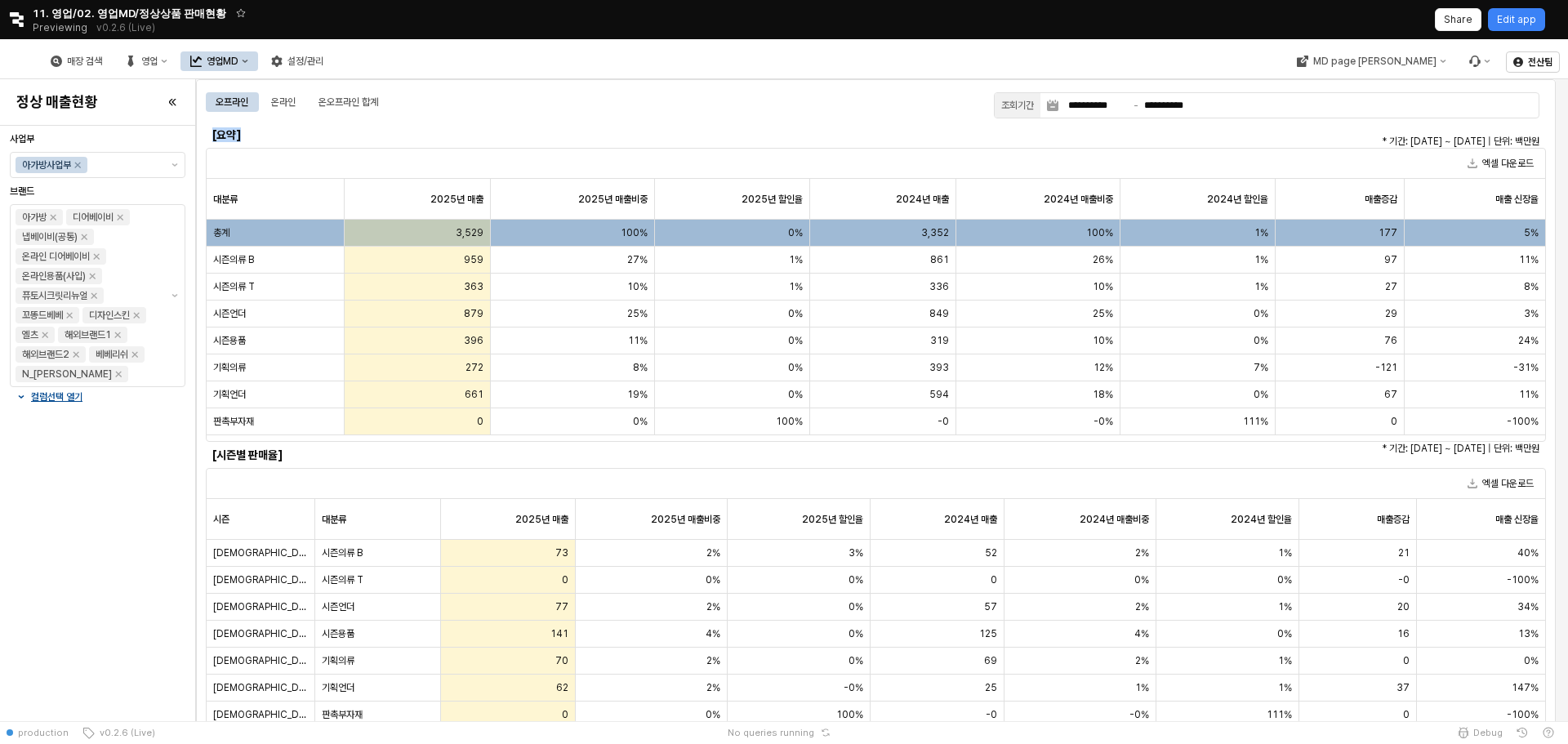
click at [788, 107] on div "오프라인 온라인 온오프라인 합계" at bounding box center [593, 102] width 775 height 20
click at [241, 138] on h6 "[요약]" at bounding box center [373, 135] width 321 height 15
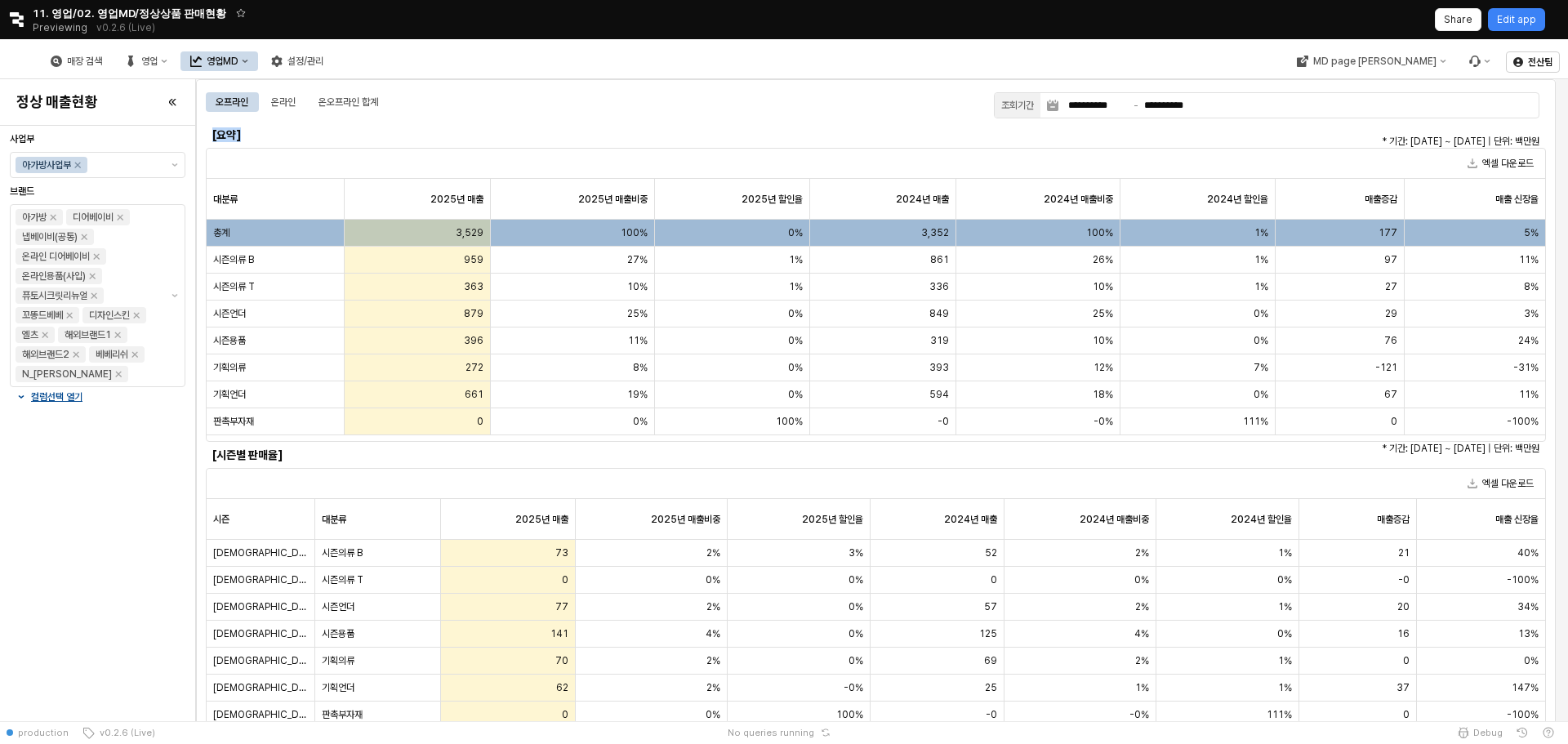
click at [241, 138] on h6 "[요약]" at bounding box center [373, 135] width 321 height 15
click at [268, 133] on h6 "[요약]" at bounding box center [373, 135] width 321 height 15
click at [228, 138] on h6 "[요약]" at bounding box center [373, 135] width 321 height 15
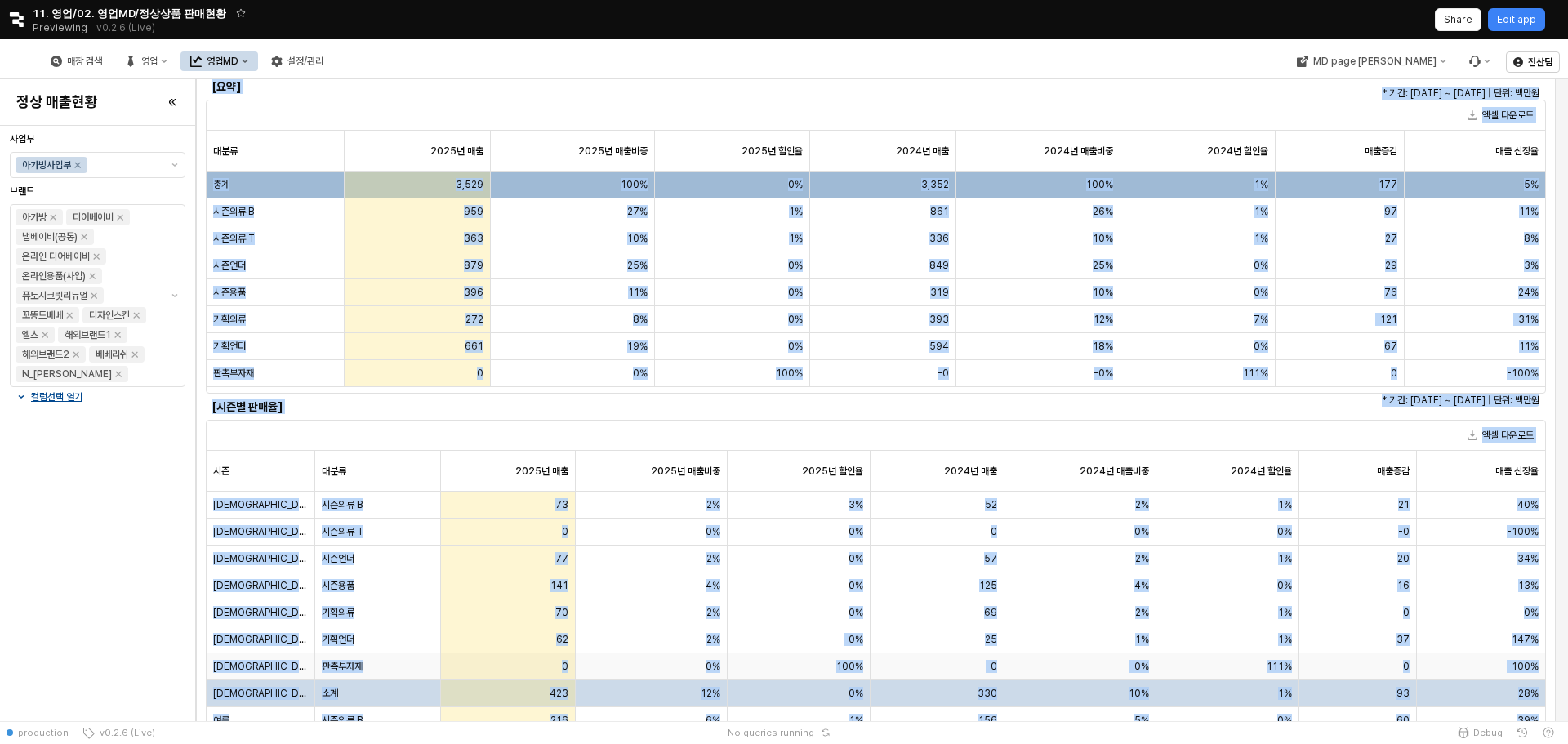
scroll to position [123, 0]
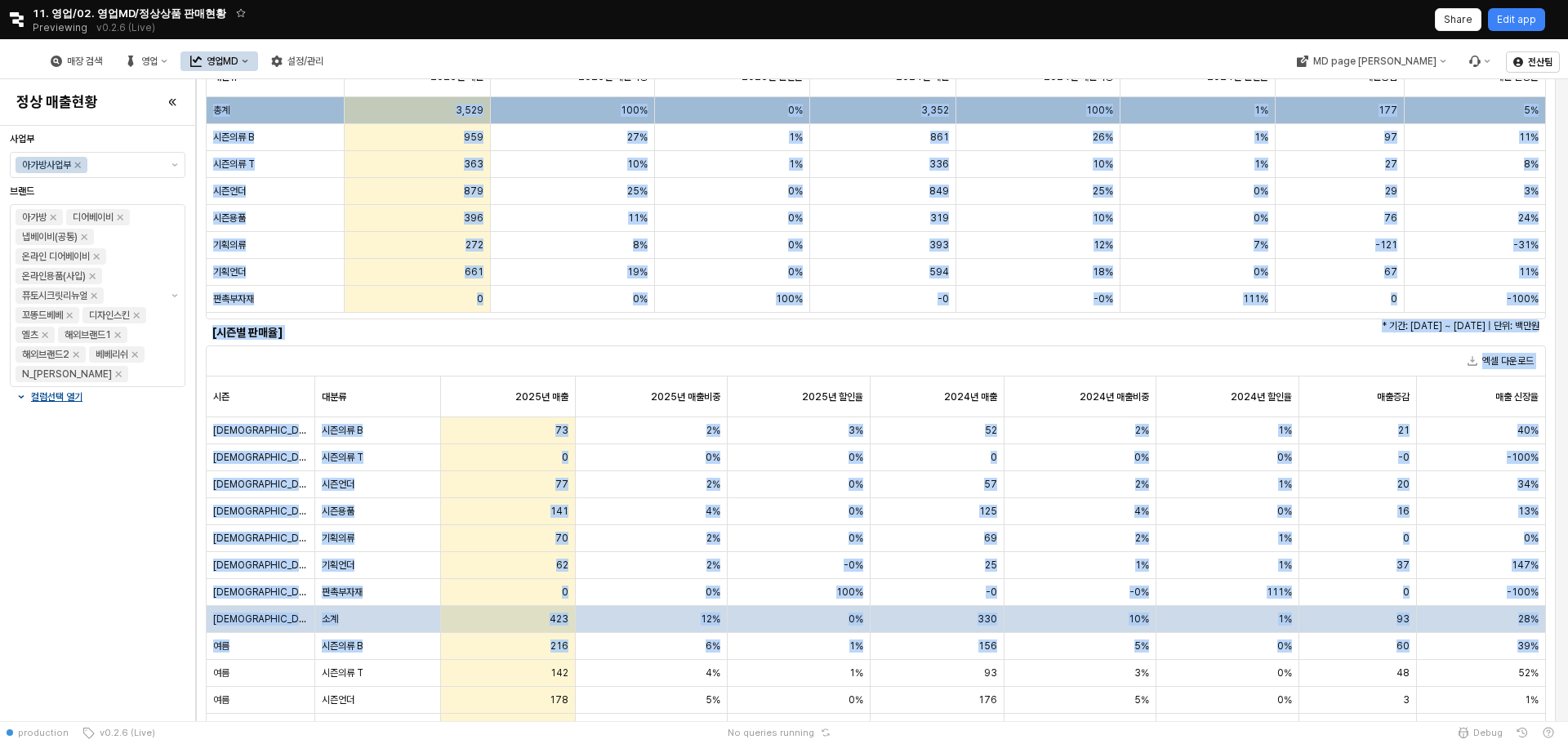
drag, startPoint x: 214, startPoint y: 138, endPoint x: 1453, endPoint y: 332, distance: 1254.1
click at [1534, 332] on div "**********" at bounding box center [875, 704] width 1340 height 1477
click at [1453, 332] on p "* 기간: 2025-08-01 ~ 2025-08-24 | 단위: 백만원" at bounding box center [1155, 326] width 769 height 15
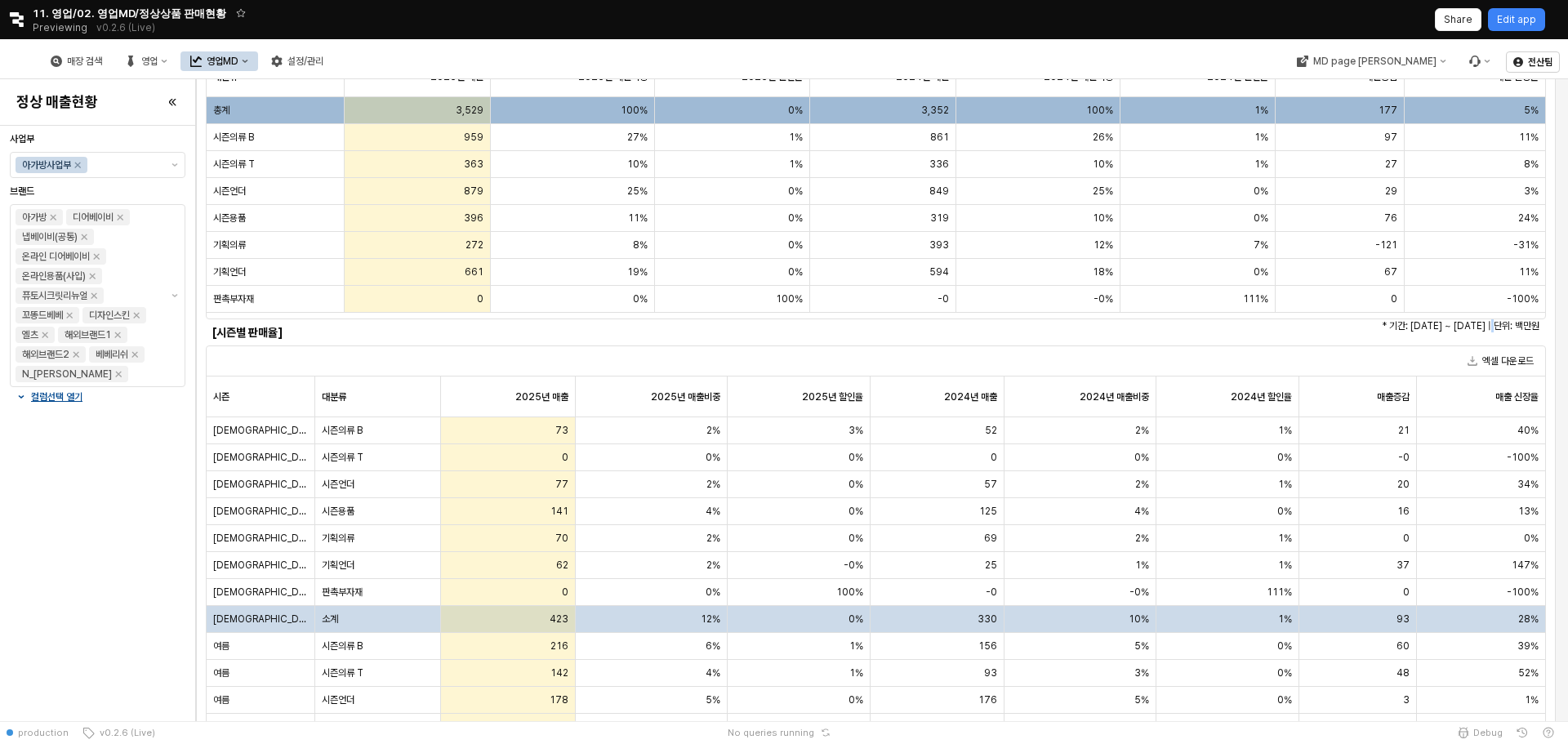
click at [1453, 332] on p "* 기간: 2025-08-01 ~ 2025-08-24 | 단위: 백만원" at bounding box center [1155, 326] width 769 height 15
click at [1381, 324] on p "* 기간: 2025-08-01 ~ 2025-08-24 | 단위: 백만원" at bounding box center [1155, 326] width 769 height 15
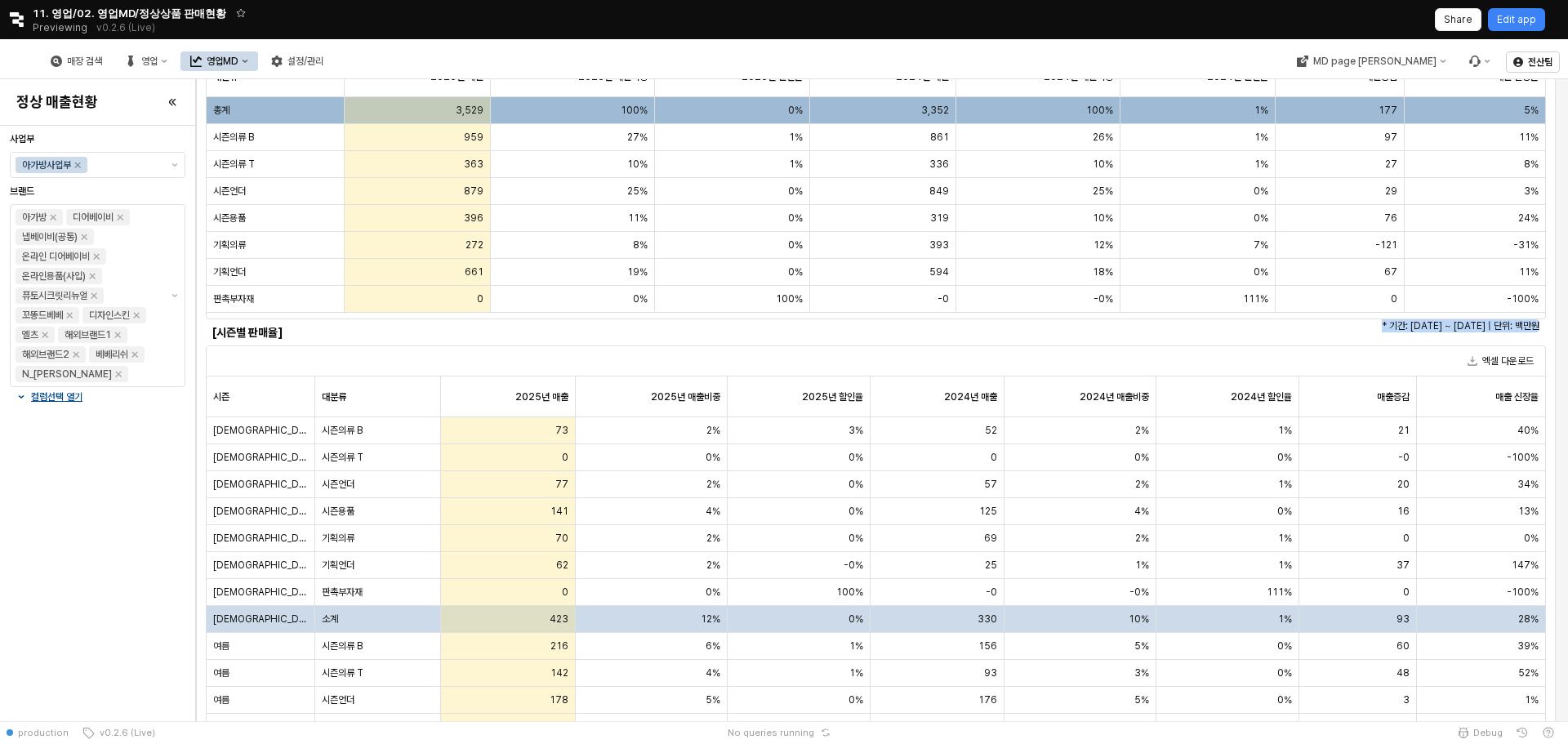
click at [1309, 324] on p "* 기간: 2025-08-01 ~ 2025-08-24 | 단위: 백만원" at bounding box center [1155, 326] width 769 height 15
drag, startPoint x: 1286, startPoint y: 324, endPoint x: 1539, endPoint y: 324, distance: 253.0
click at [1539, 324] on div "* 기간: 2025-08-01 ~ 2025-08-24 | 단위: 백만원" at bounding box center [1155, 326] width 782 height 13
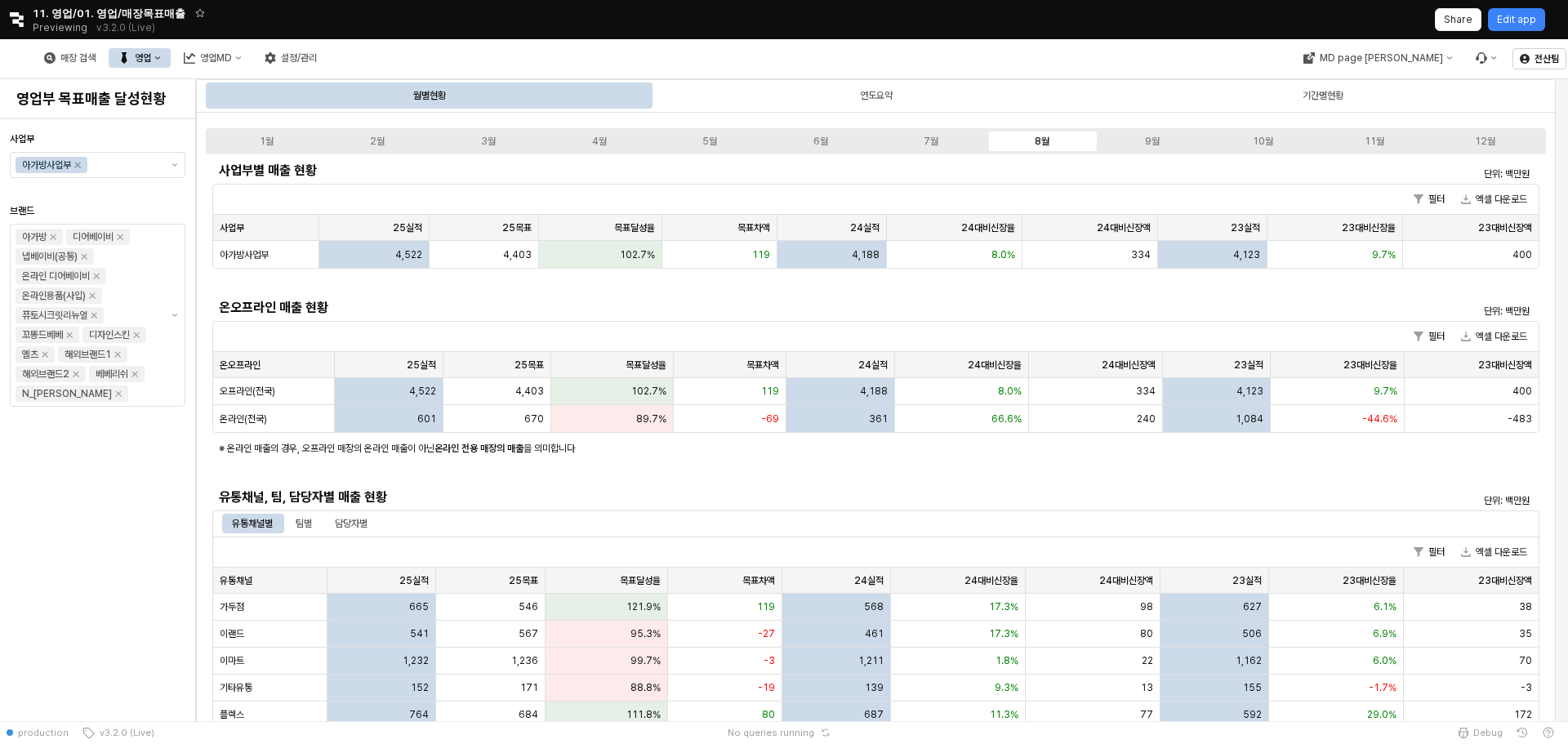
click at [611, 51] on div "매장 검색 영업 영업MD 설정/관리" at bounding box center [664, 58] width 1327 height 34
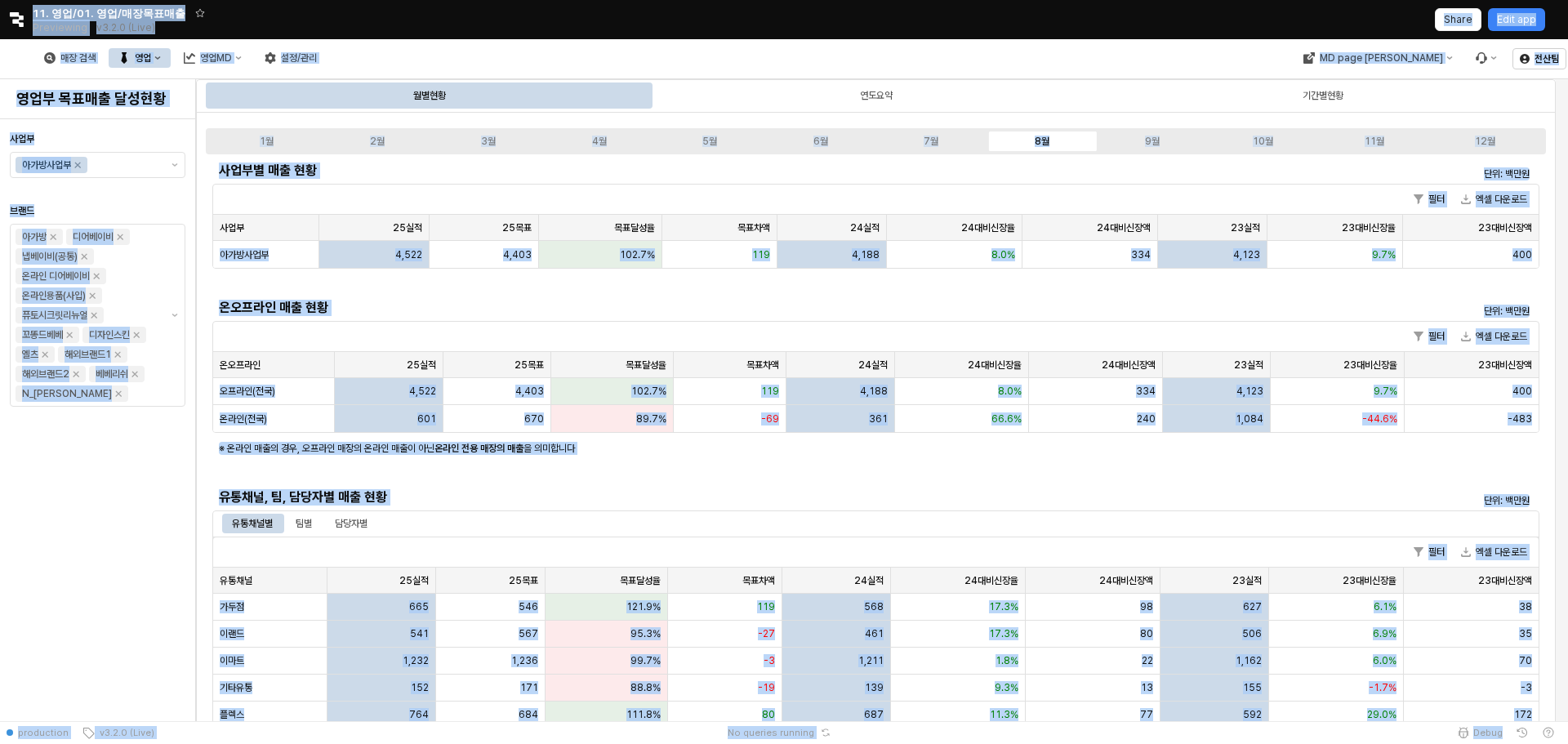
click at [614, 195] on div "필터 엑셀 다운로드" at bounding box center [876, 200] width 1325 height 30
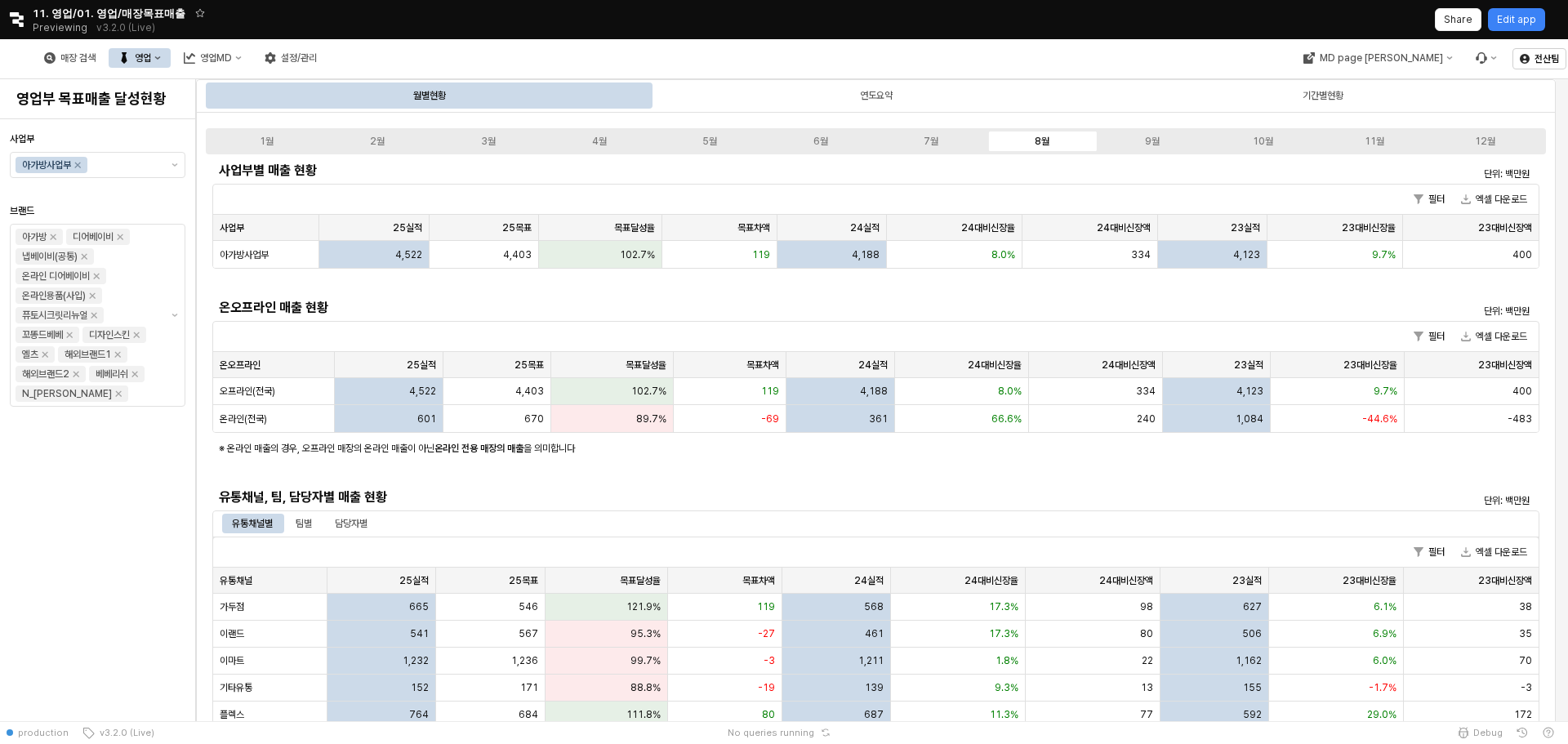
click at [786, 64] on div "매장 검색 영업 영업MD 설정/관리" at bounding box center [664, 58] width 1327 height 34
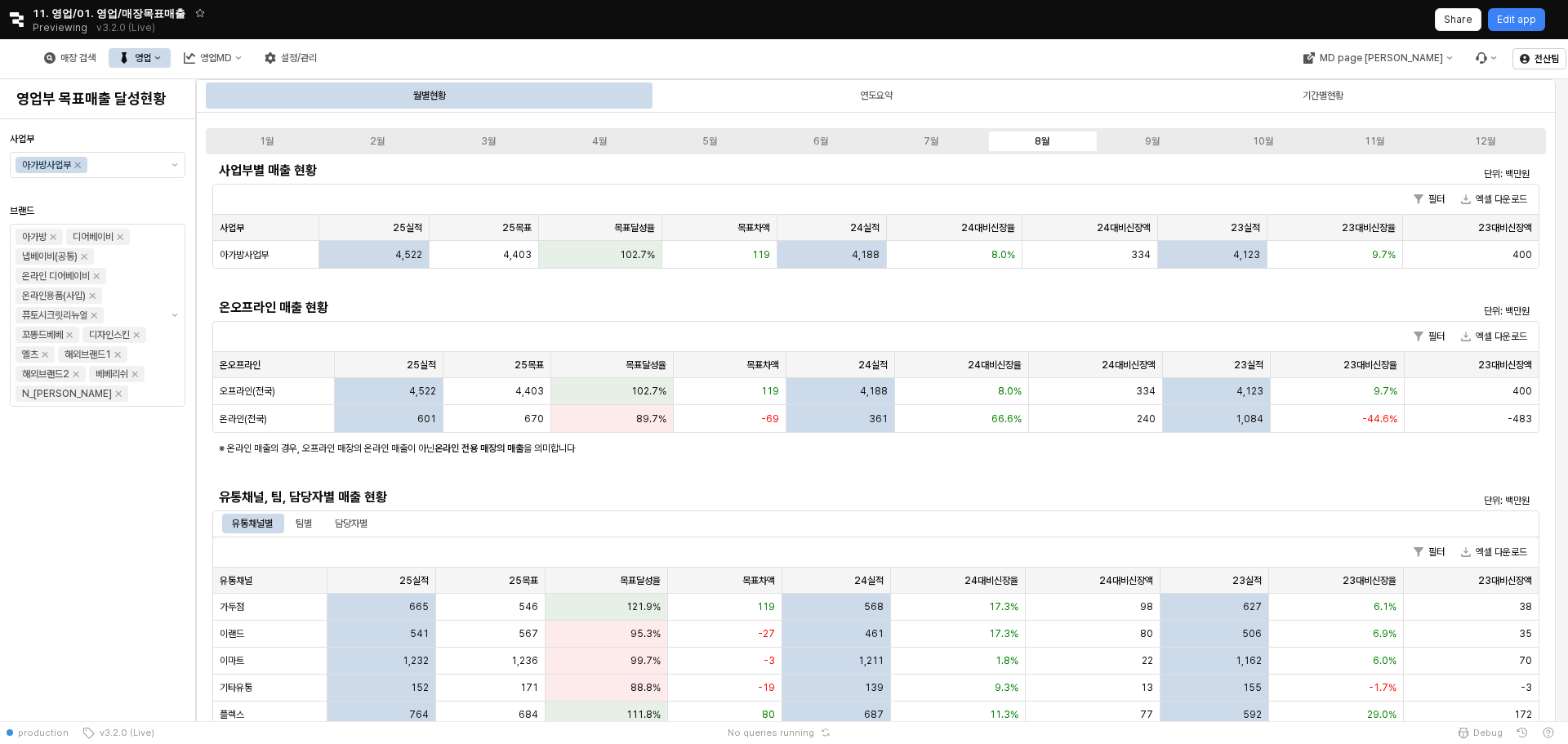
click at [786, 64] on div "매장 검색 영업 영업MD 설정/관리" at bounding box center [664, 58] width 1327 height 34
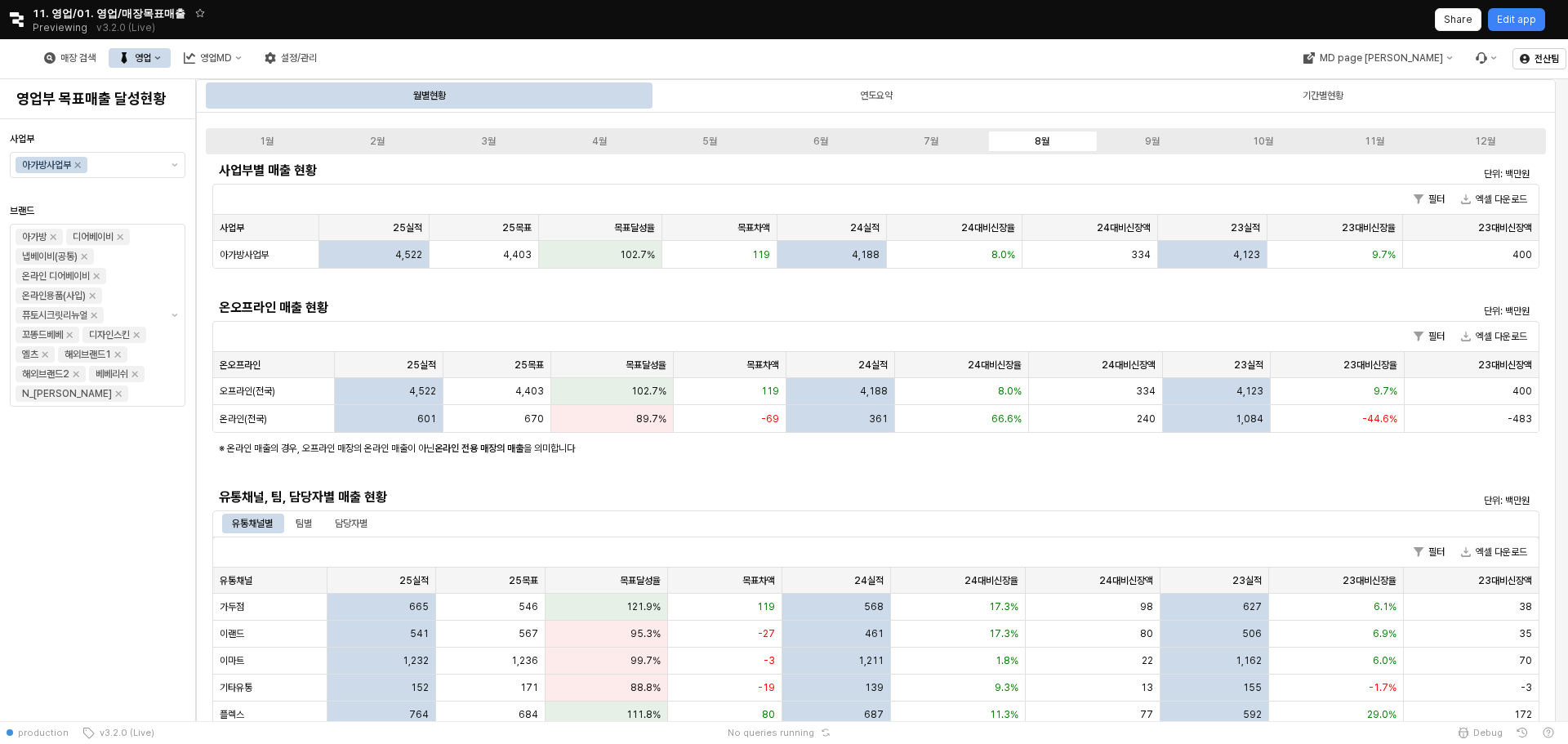
drag, startPoint x: 786, startPoint y: 64, endPoint x: 753, endPoint y: 53, distance: 34.8
click at [753, 53] on div "매장 검색 영업 영업MD 설정/관리" at bounding box center [664, 58] width 1327 height 34
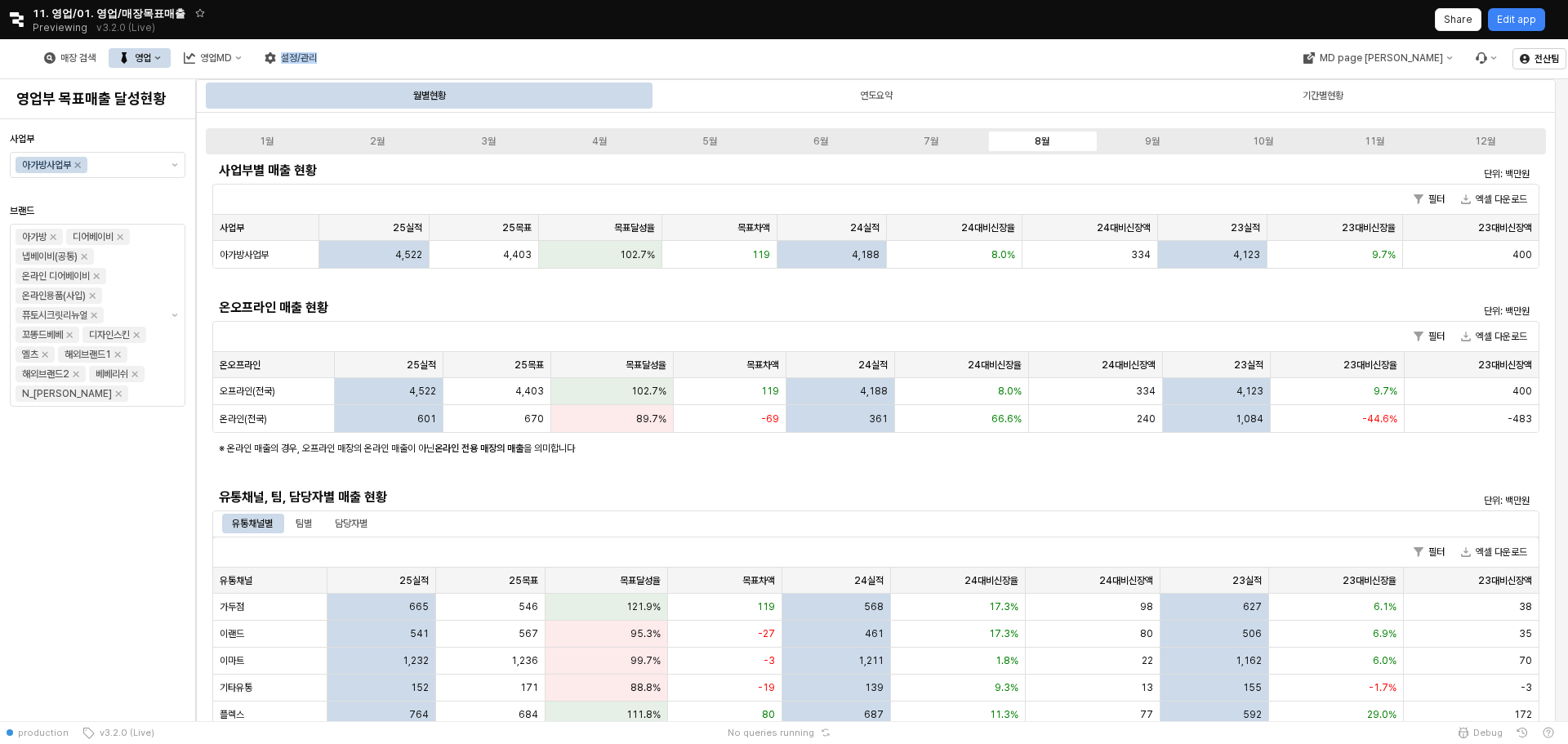
click at [753, 53] on div "매장 검색 영업 영업MD 설정/관리" at bounding box center [664, 58] width 1327 height 34
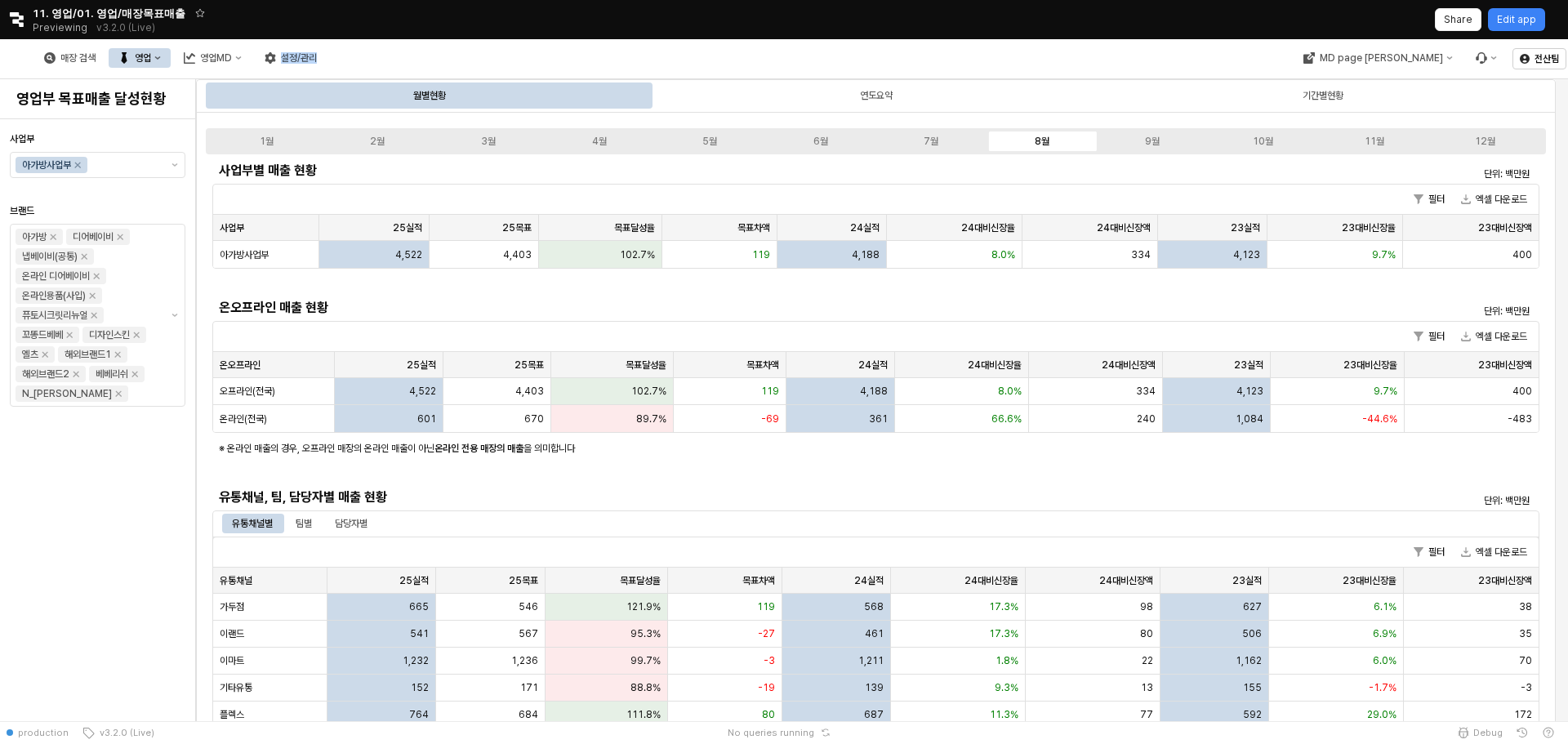
click at [753, 53] on div "매장 검색 영업 영업MD 설정/관리" at bounding box center [664, 58] width 1327 height 34
